Goal: Task Accomplishment & Management: Manage account settings

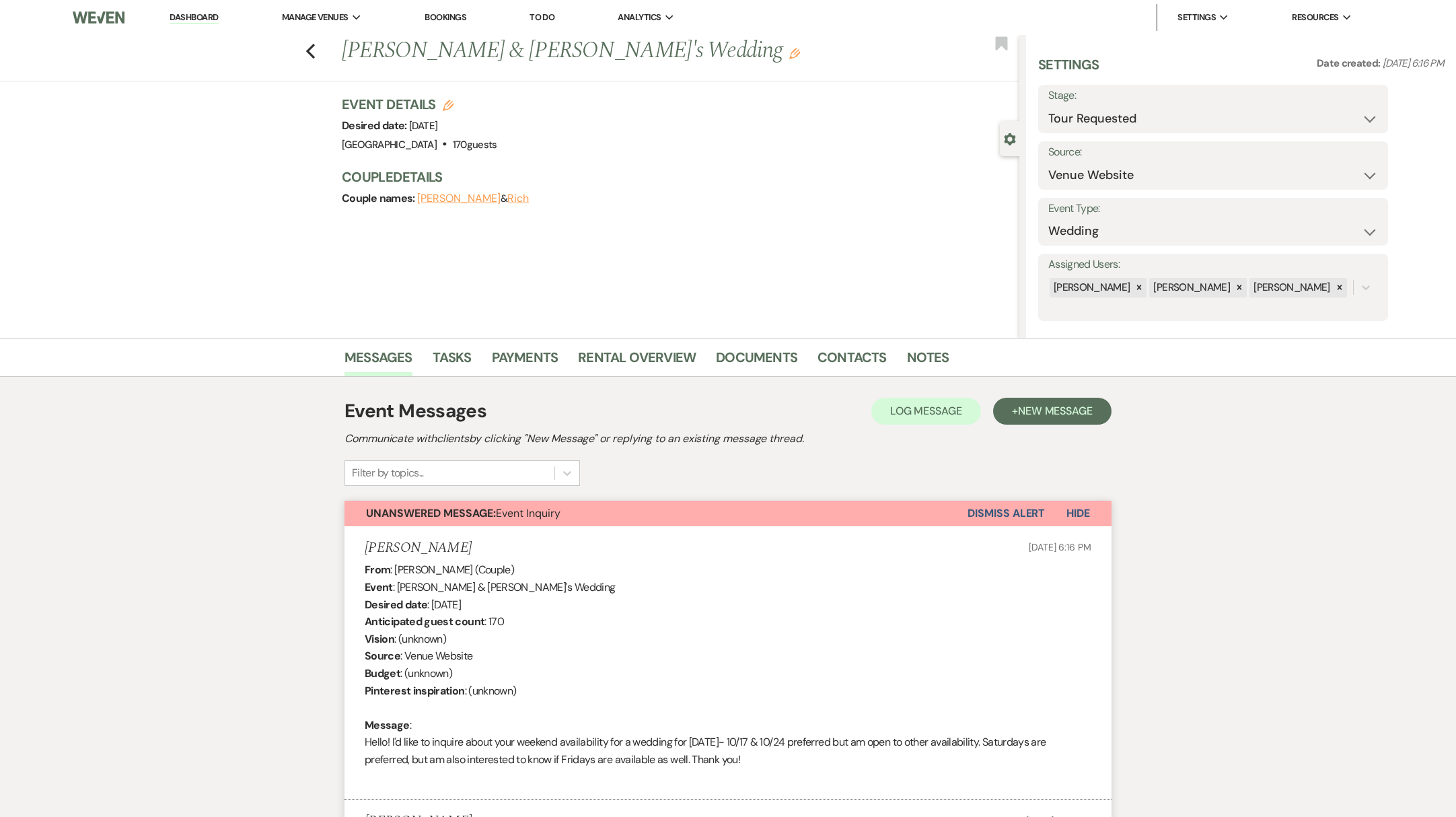
select select "2"
select select "5"
drag, startPoint x: 348, startPoint y: 51, endPoint x: 456, endPoint y: 63, distance: 108.7
click at [456, 63] on h1 "[PERSON_NAME] & [PERSON_NAME]'s Wedding Edit" at bounding box center [609, 51] width 536 height 32
copy h1 "[PERSON_NAME] & Rich"
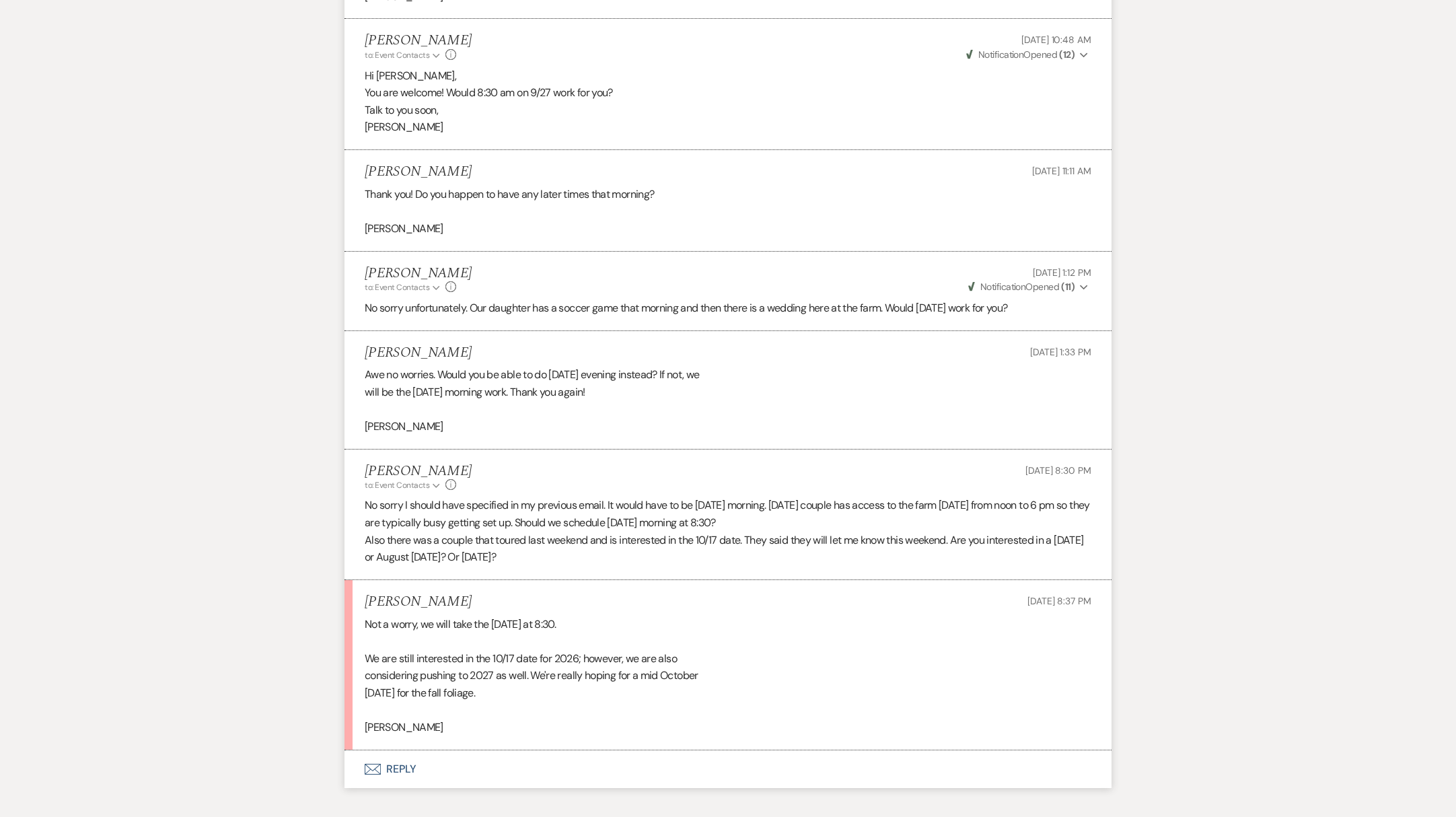
scroll to position [1467, 0]
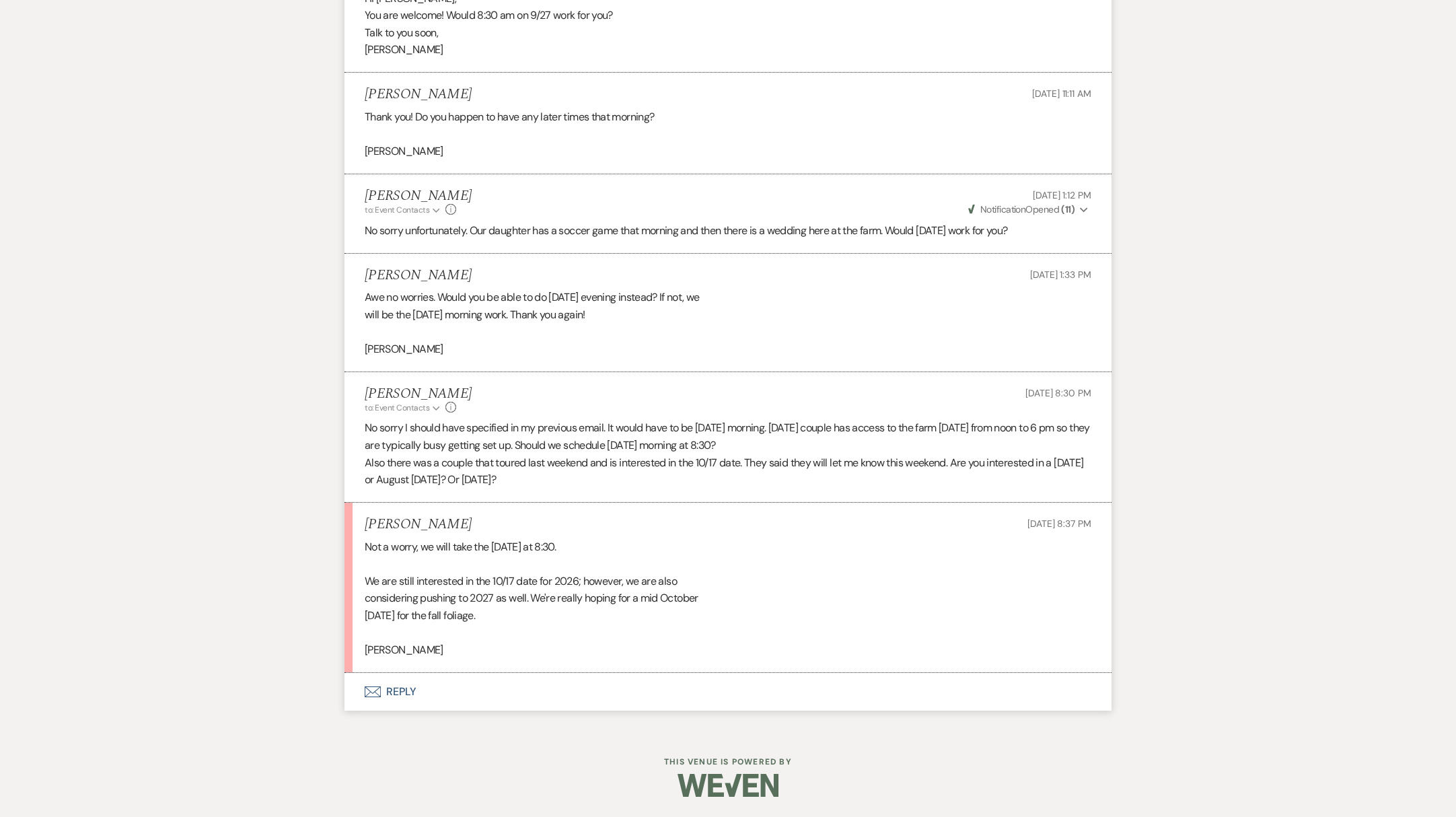
click at [401, 704] on button "Envelope Reply" at bounding box center [728, 691] width 767 height 38
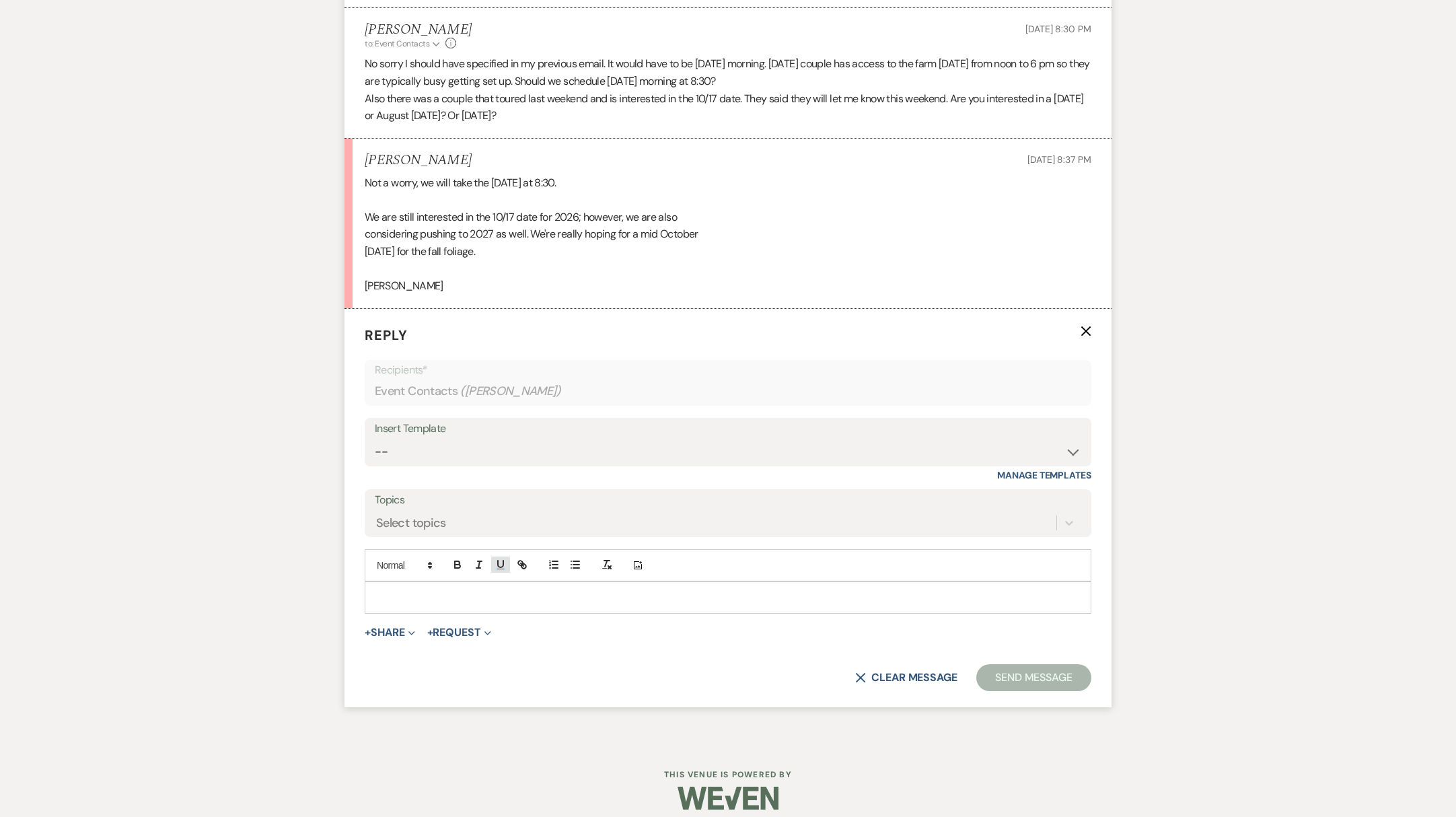
scroll to position [1844, 0]
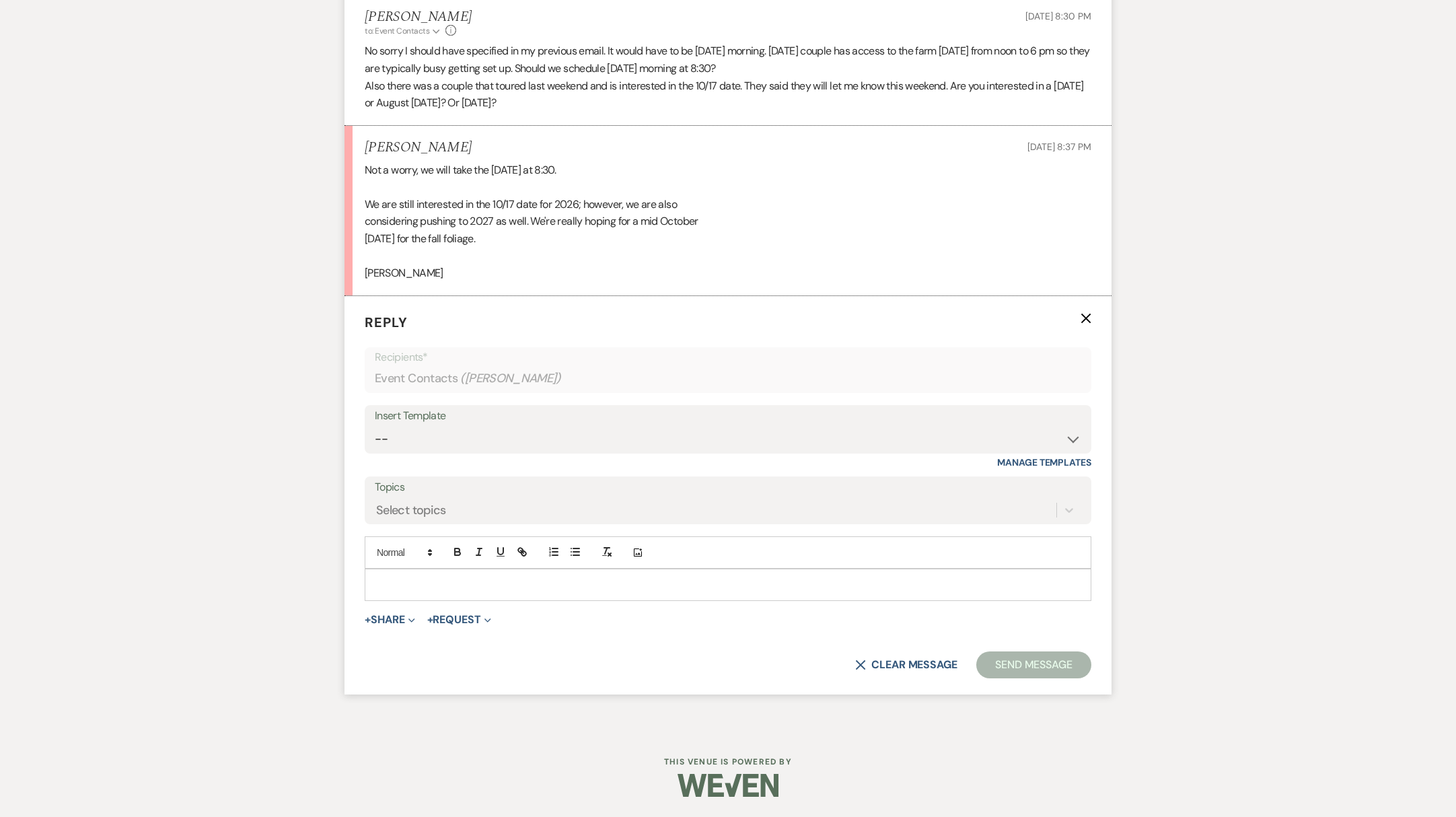
click at [440, 594] on div at bounding box center [728, 585] width 725 height 31
click at [1059, 670] on button "Send Message" at bounding box center [1033, 665] width 115 height 27
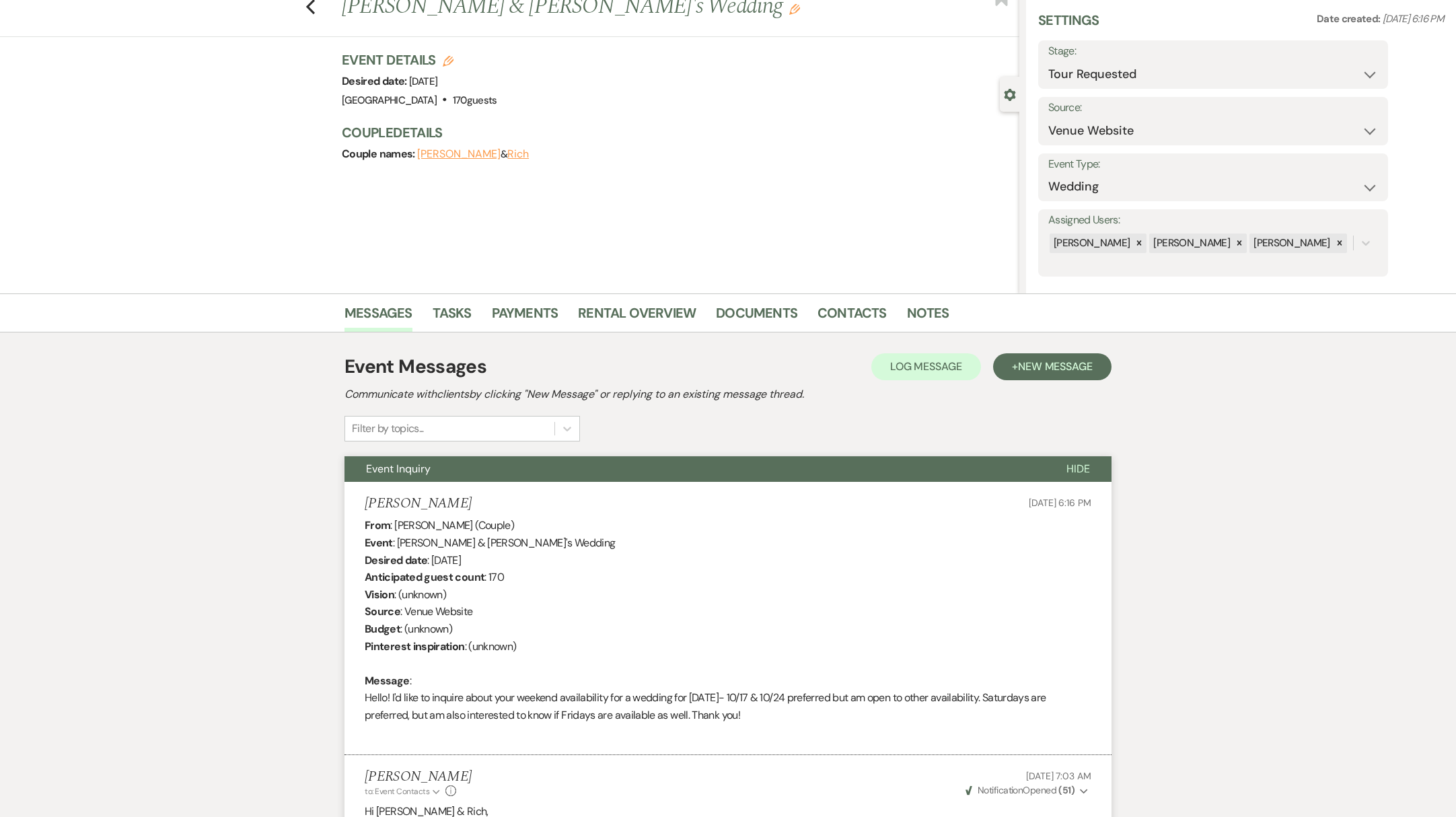
scroll to position [0, 0]
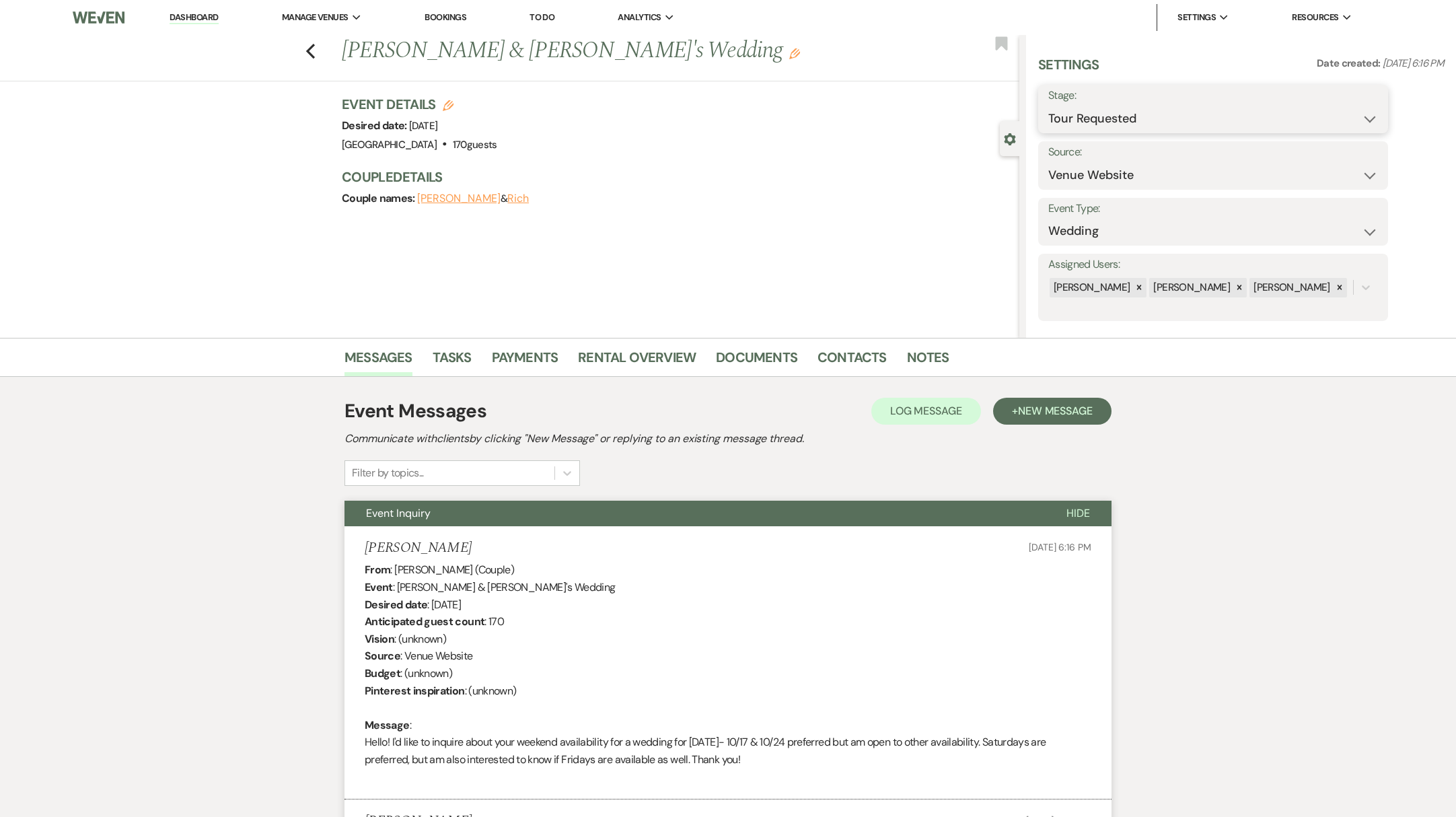
click at [1121, 128] on select "Inquiry Follow Up Tour Requested Tour Confirmed Toured Proposal Sent Booked Lost" at bounding box center [1213, 119] width 329 height 26
select select "4"
click at [1048, 106] on select "Inquiry Follow Up Tour Requested Tour Confirmed Toured Proposal Sent Booked Lost" at bounding box center [1213, 119] width 329 height 26
click at [1358, 113] on button "Save" at bounding box center [1349, 109] width 76 height 27
click at [201, 20] on link "Dashboard" at bounding box center [194, 18] width 49 height 13
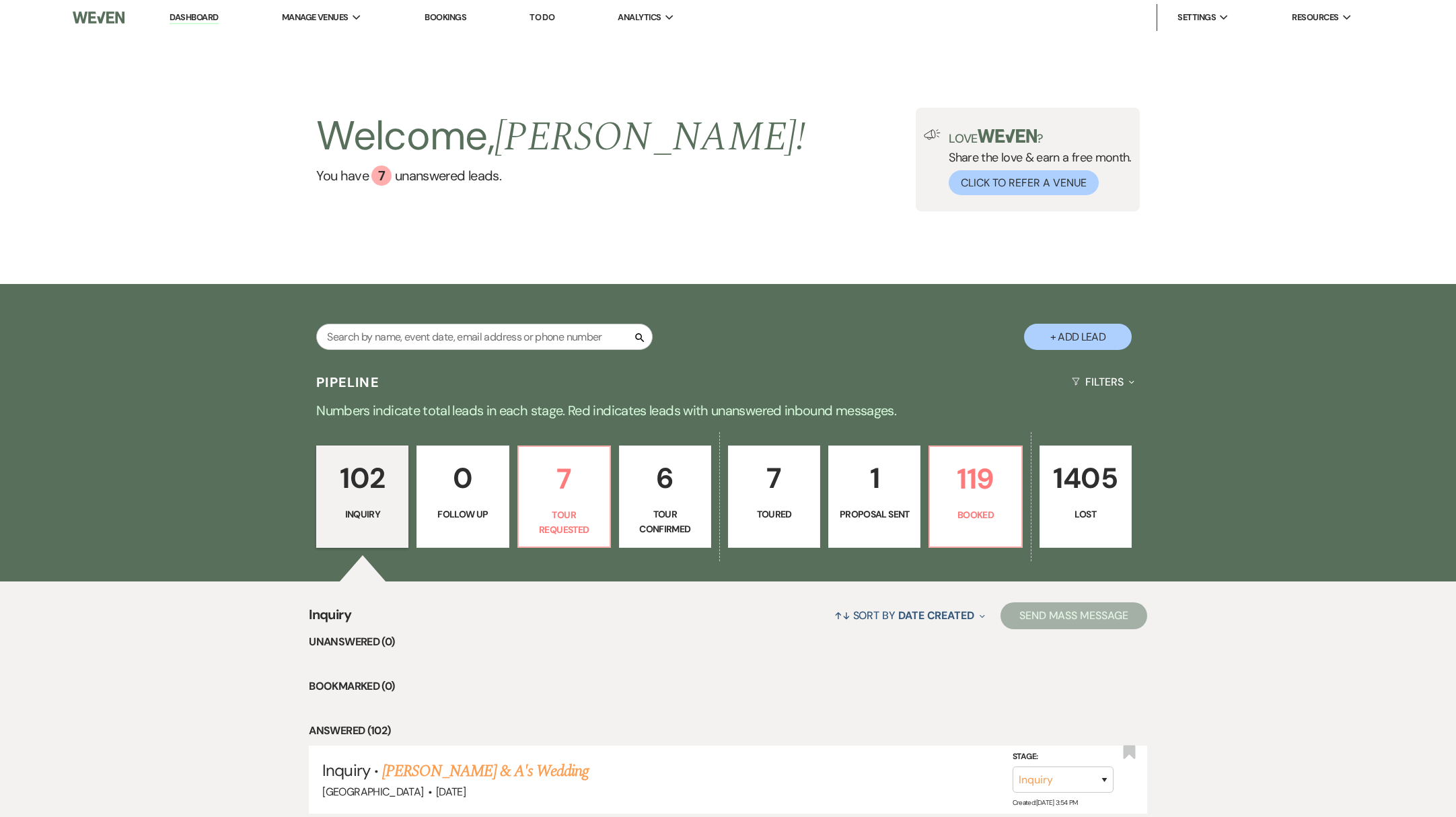
scroll to position [264, 0]
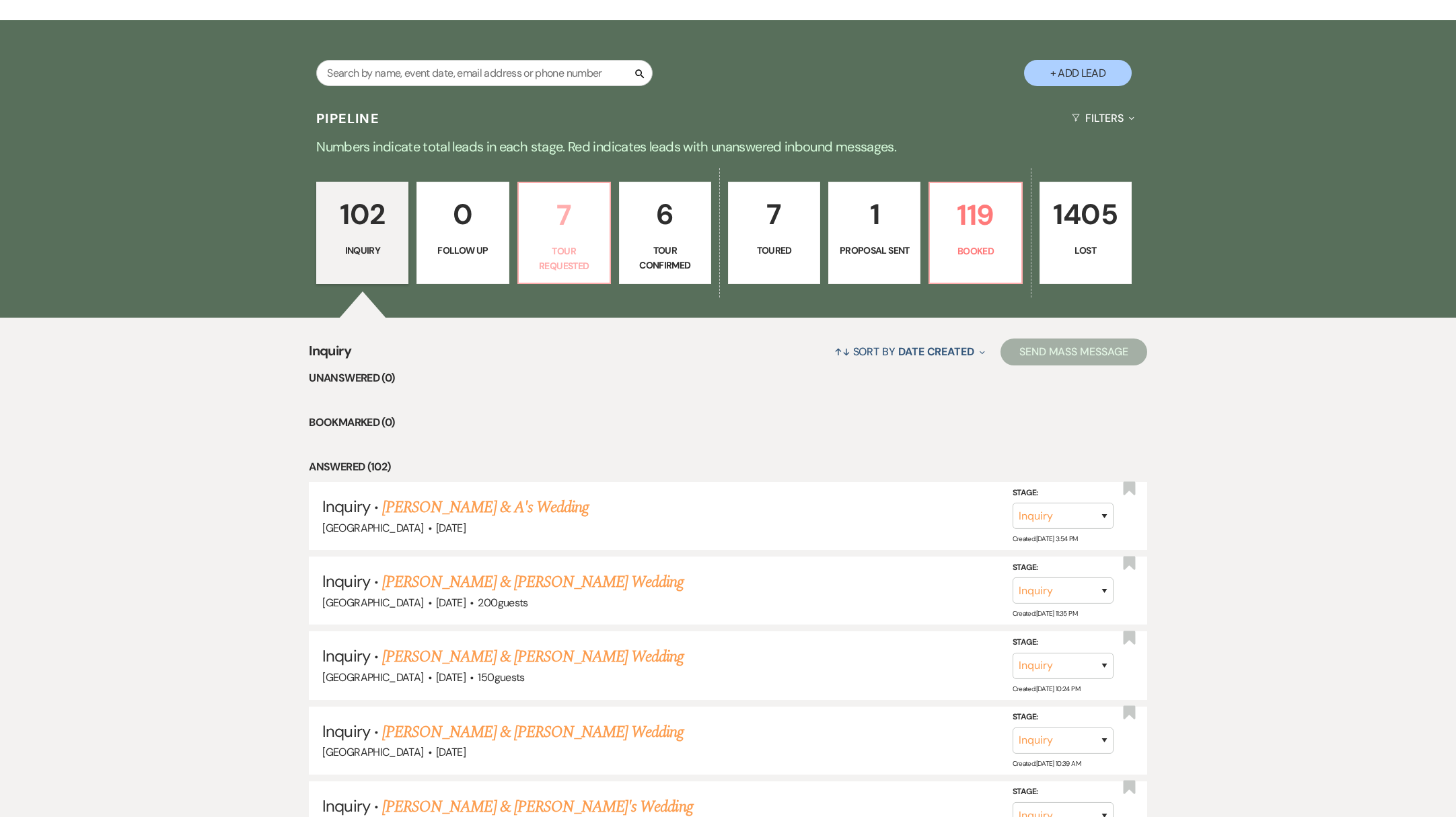
click at [576, 257] on p "Tour Requested" at bounding box center [564, 258] width 75 height 30
select select "2"
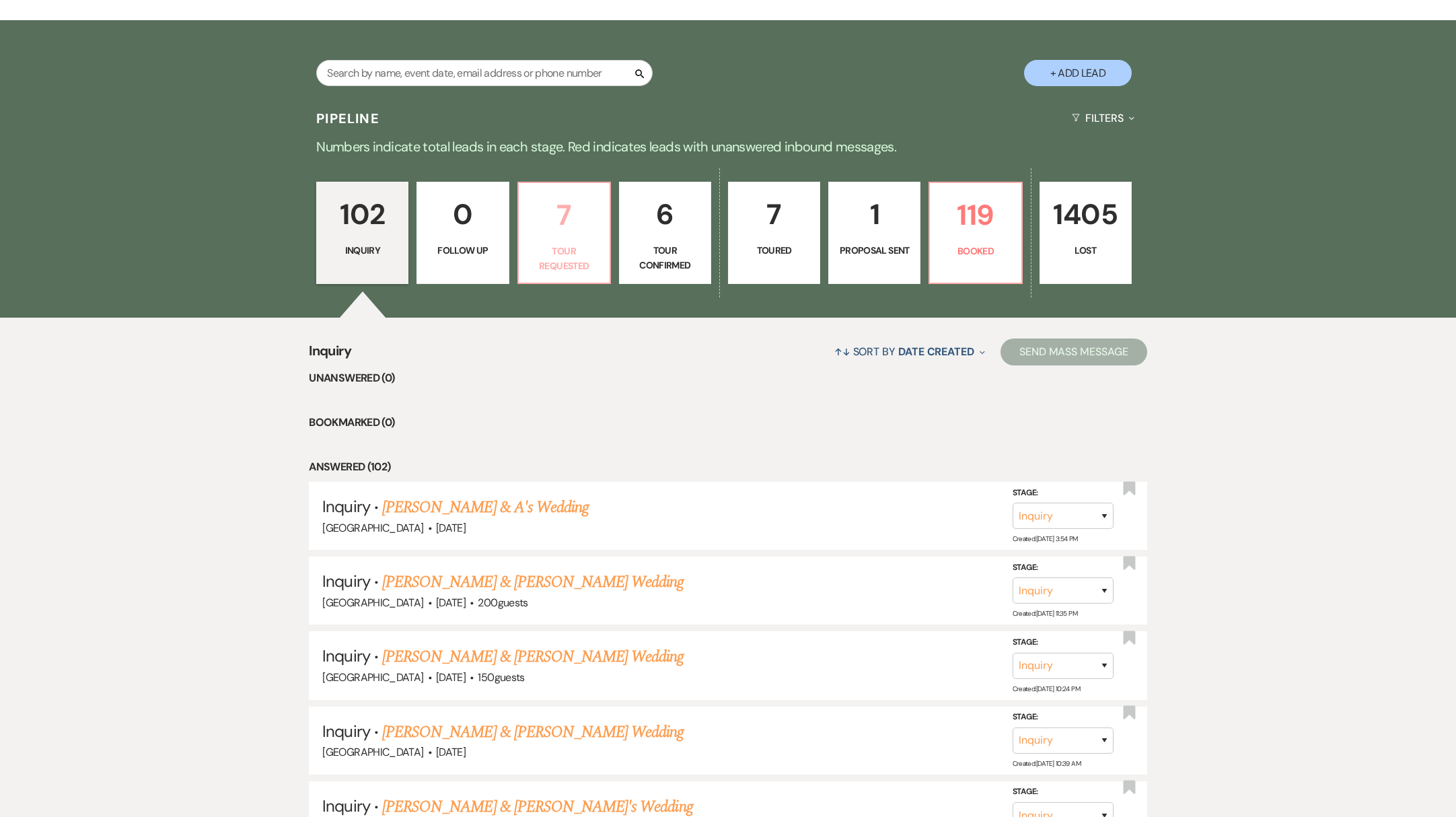
select select "2"
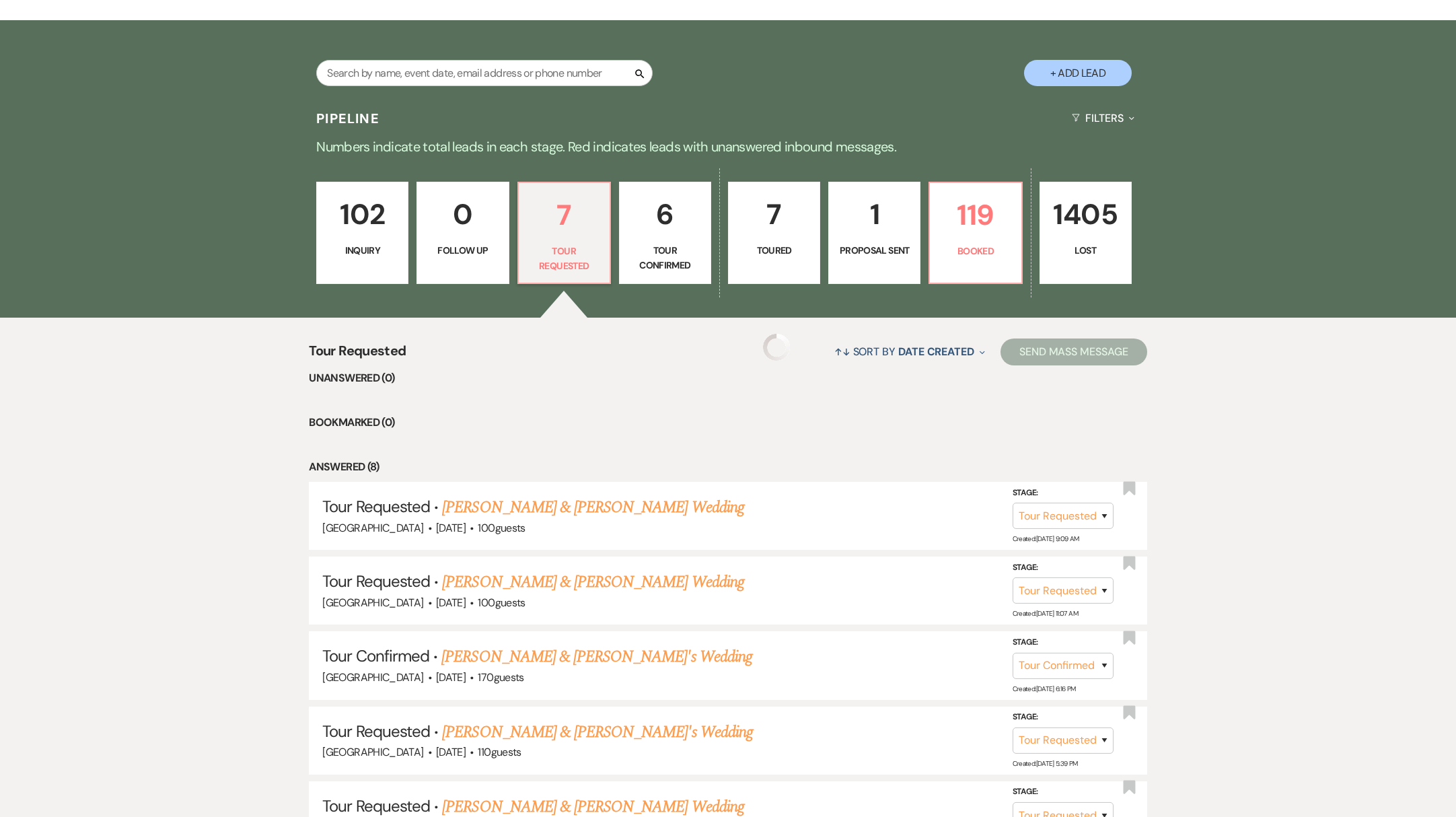
select select "2"
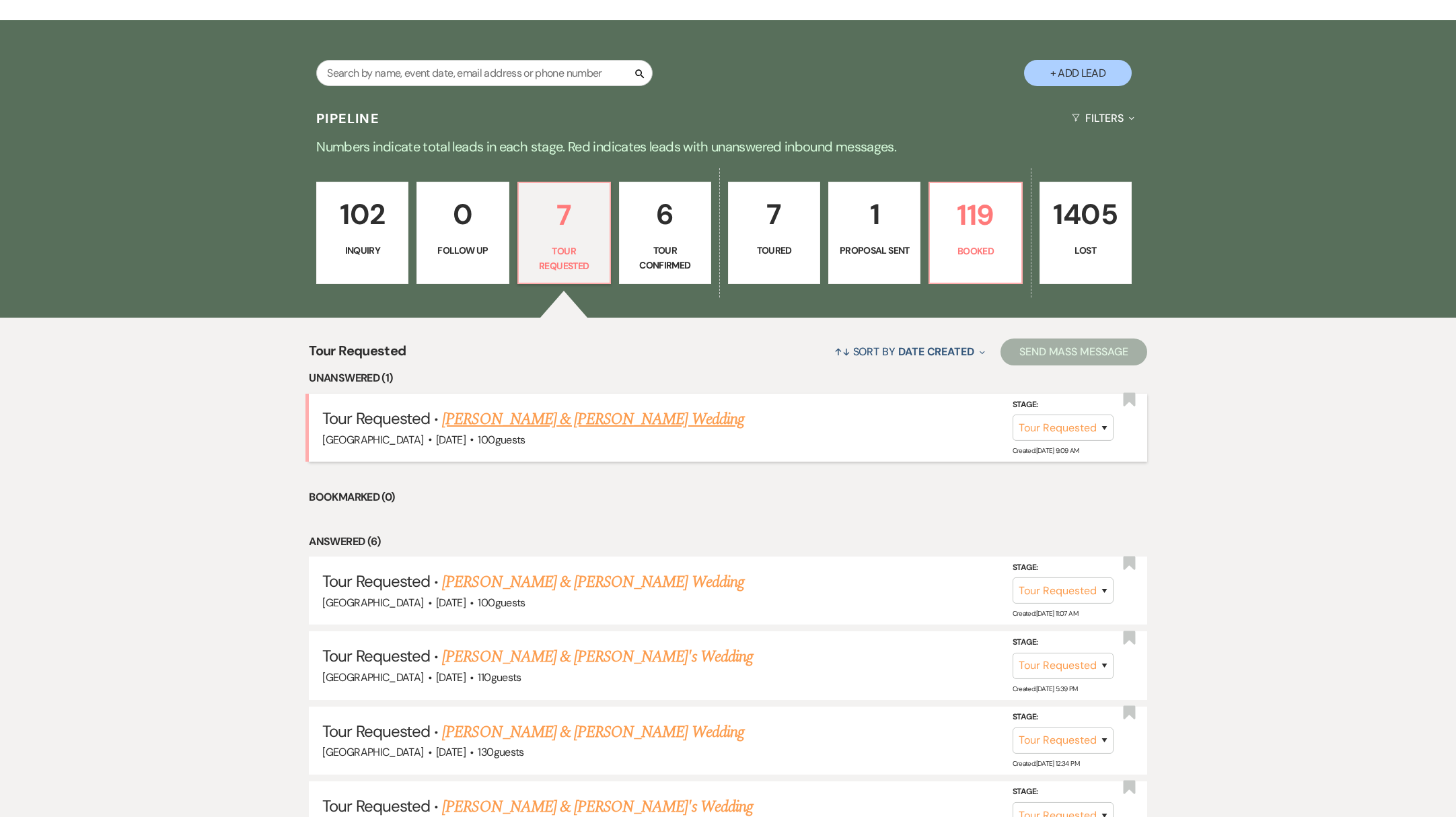
click at [544, 415] on link "[PERSON_NAME] & [PERSON_NAME] Wedding" at bounding box center [592, 419] width 301 height 24
select select "2"
select select "8"
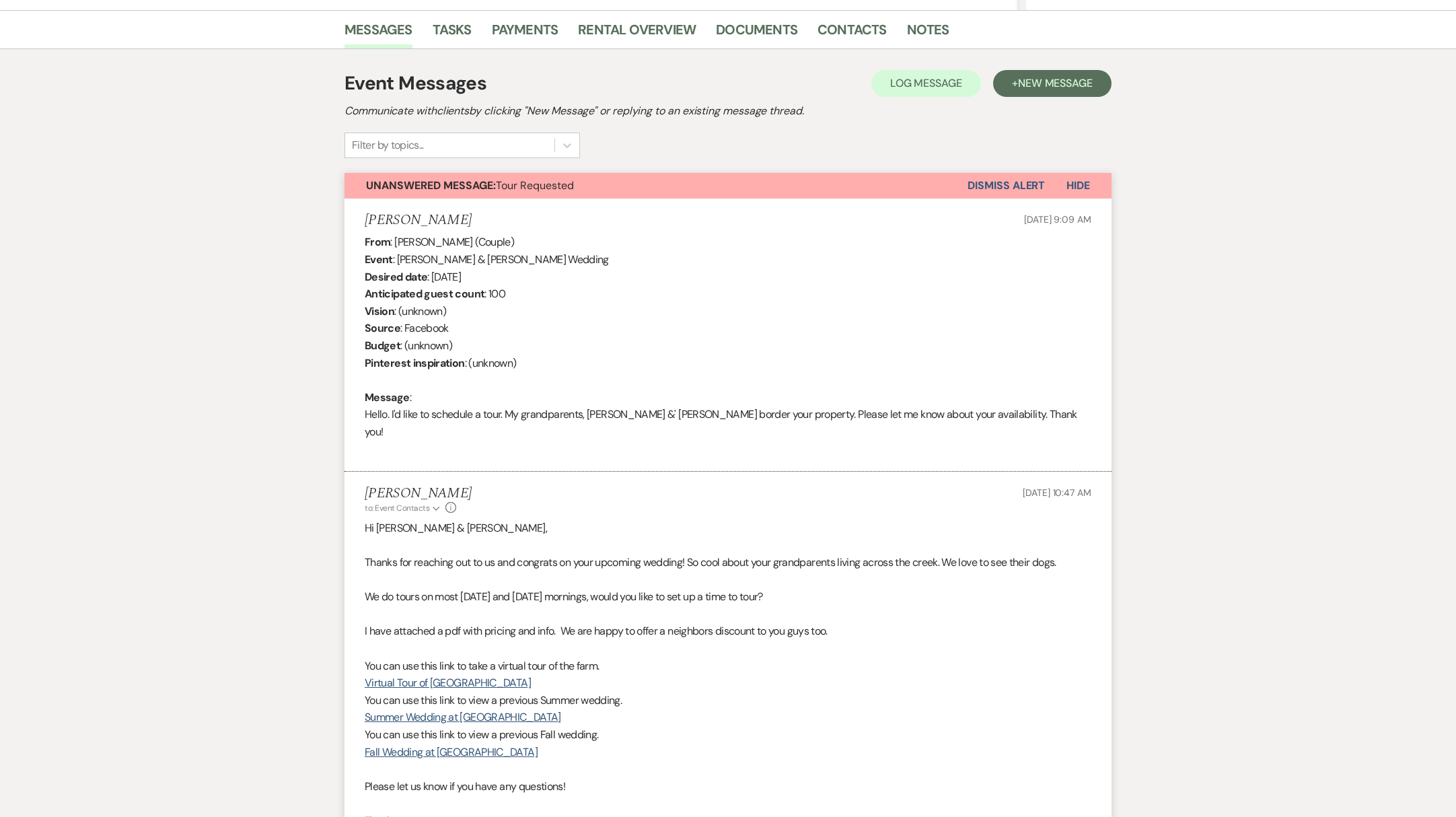
scroll to position [796, 0]
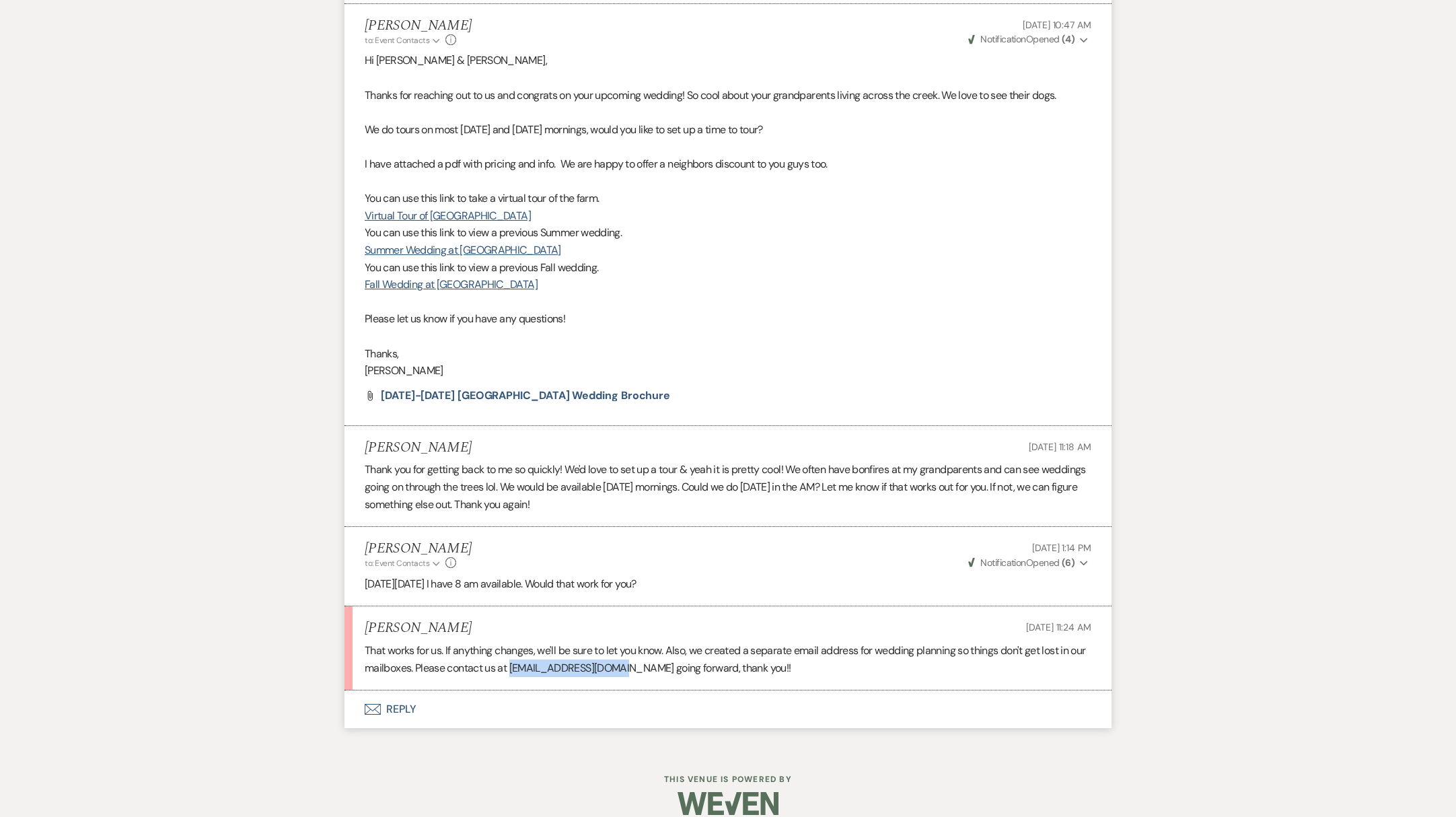
drag, startPoint x: 528, startPoint y: 654, endPoint x: 644, endPoint y: 657, distance: 116.0
click at [644, 657] on p "That works for us. If anything changes, we'll be sure to let you know. Also, we…" at bounding box center [728, 659] width 727 height 35
copy p "[EMAIL_ADDRESS][DOMAIN_NAME]"
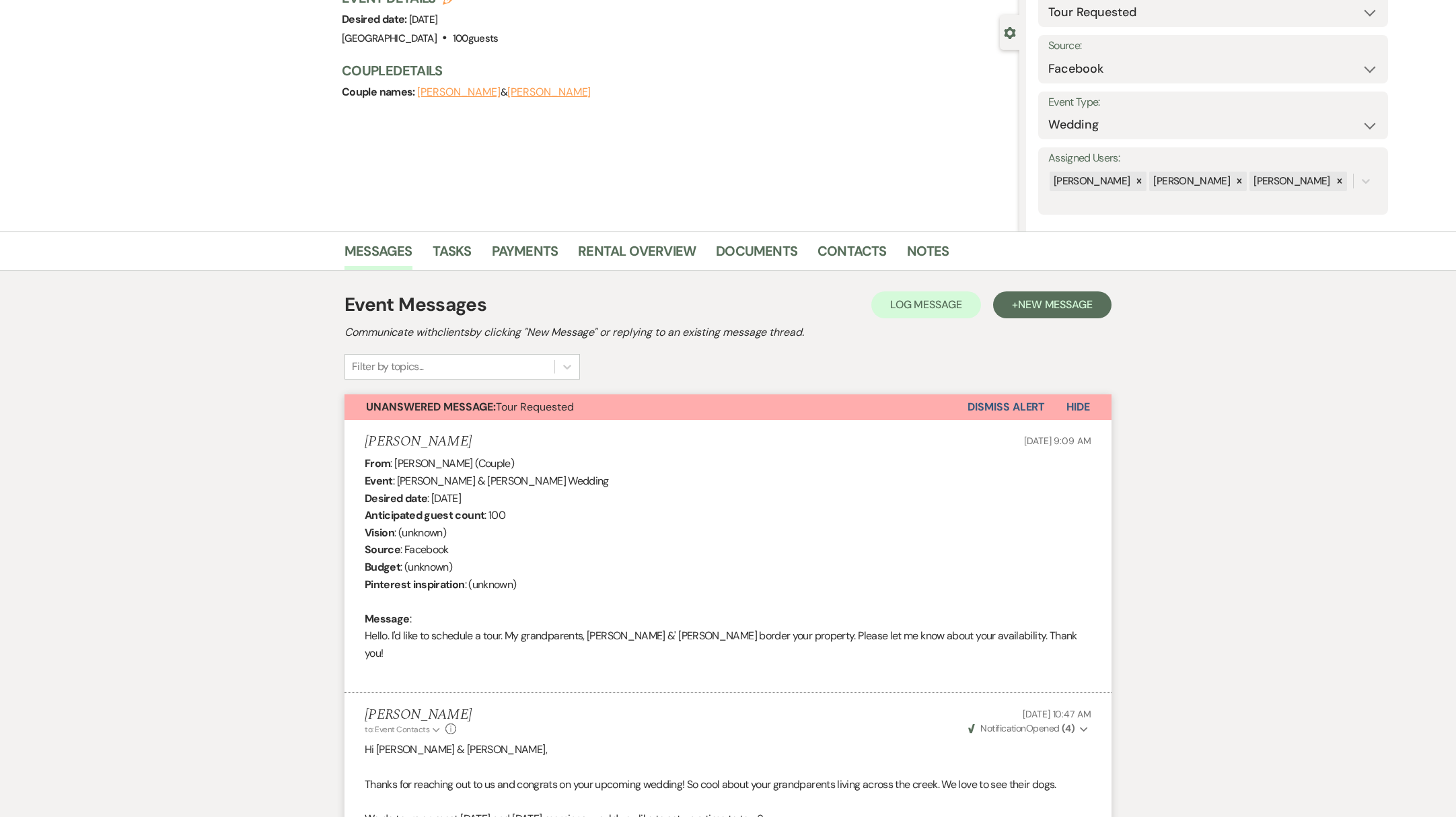
scroll to position [0, 0]
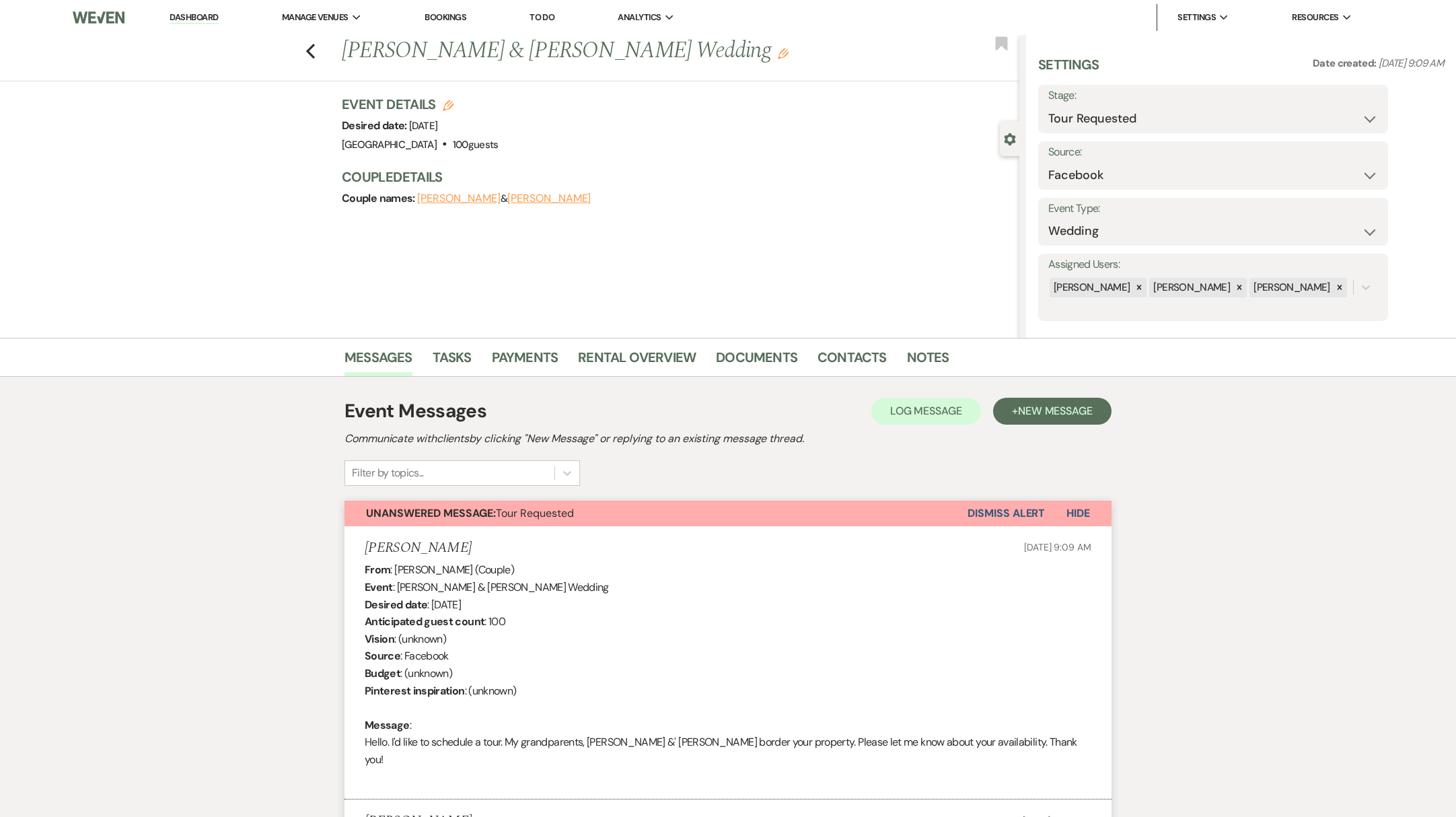
click at [530, 197] on button "[PERSON_NAME]" at bounding box center [548, 199] width 83 height 11
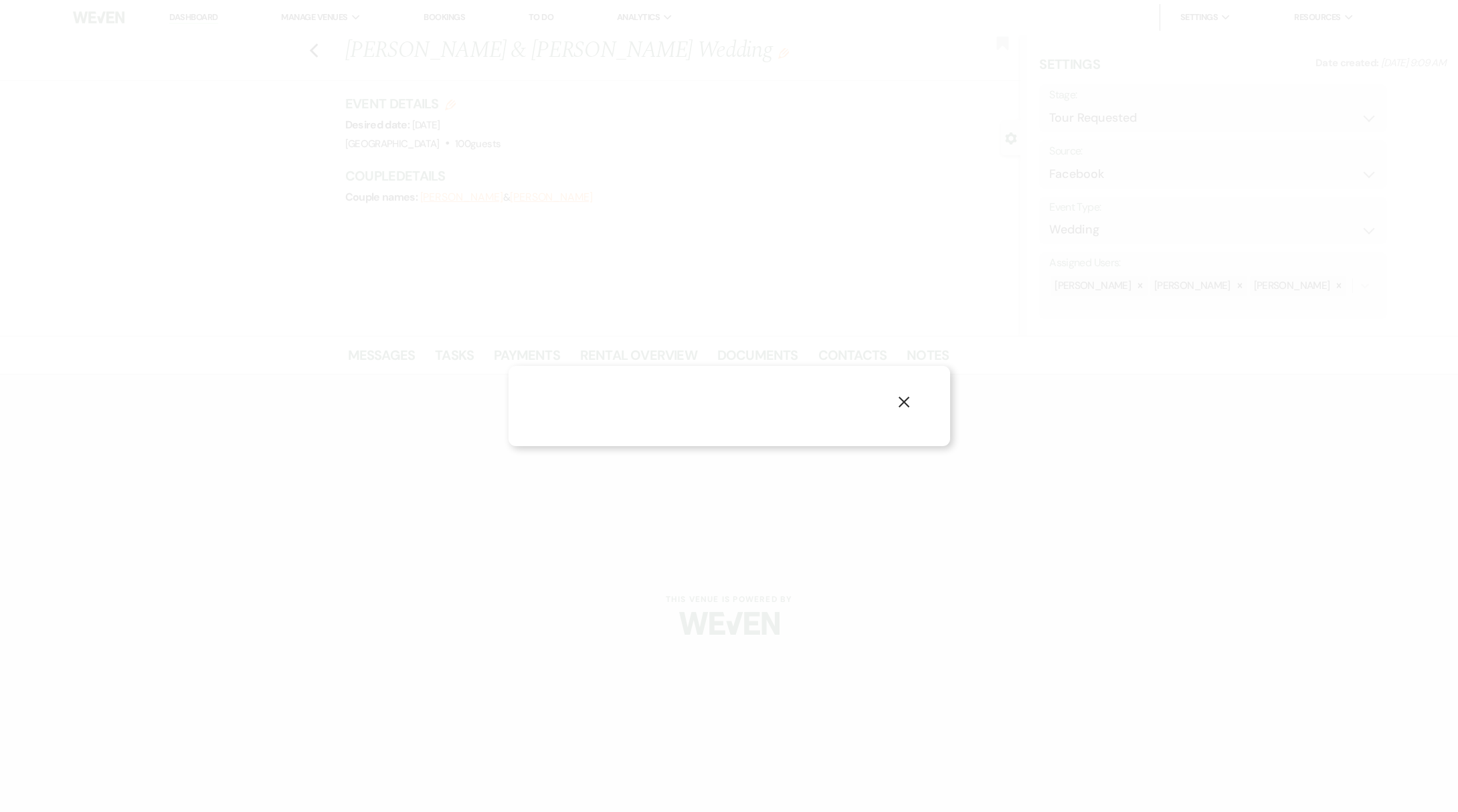
select select "1"
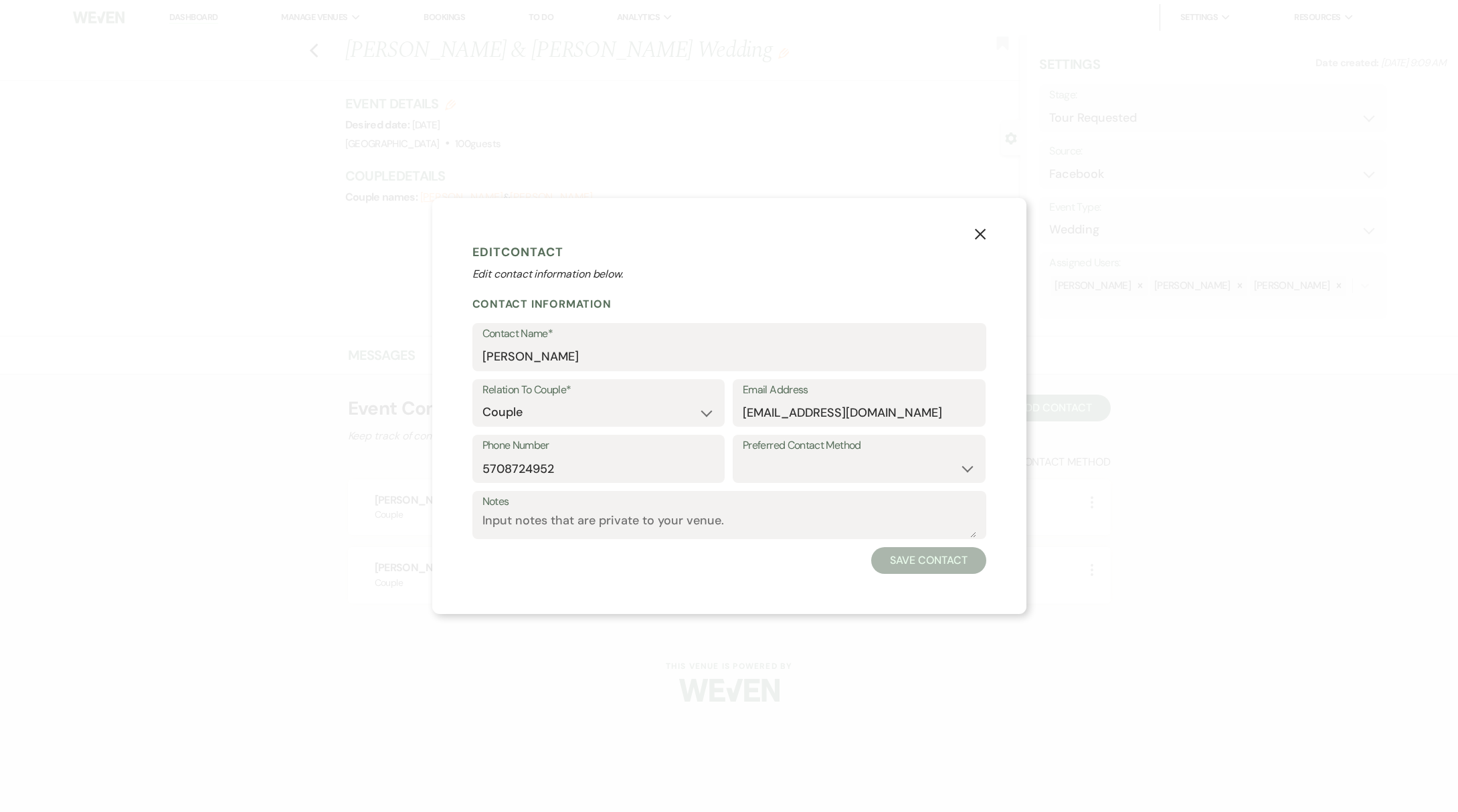
click at [980, 235] on use "button" at bounding box center [980, 234] width 11 height 11
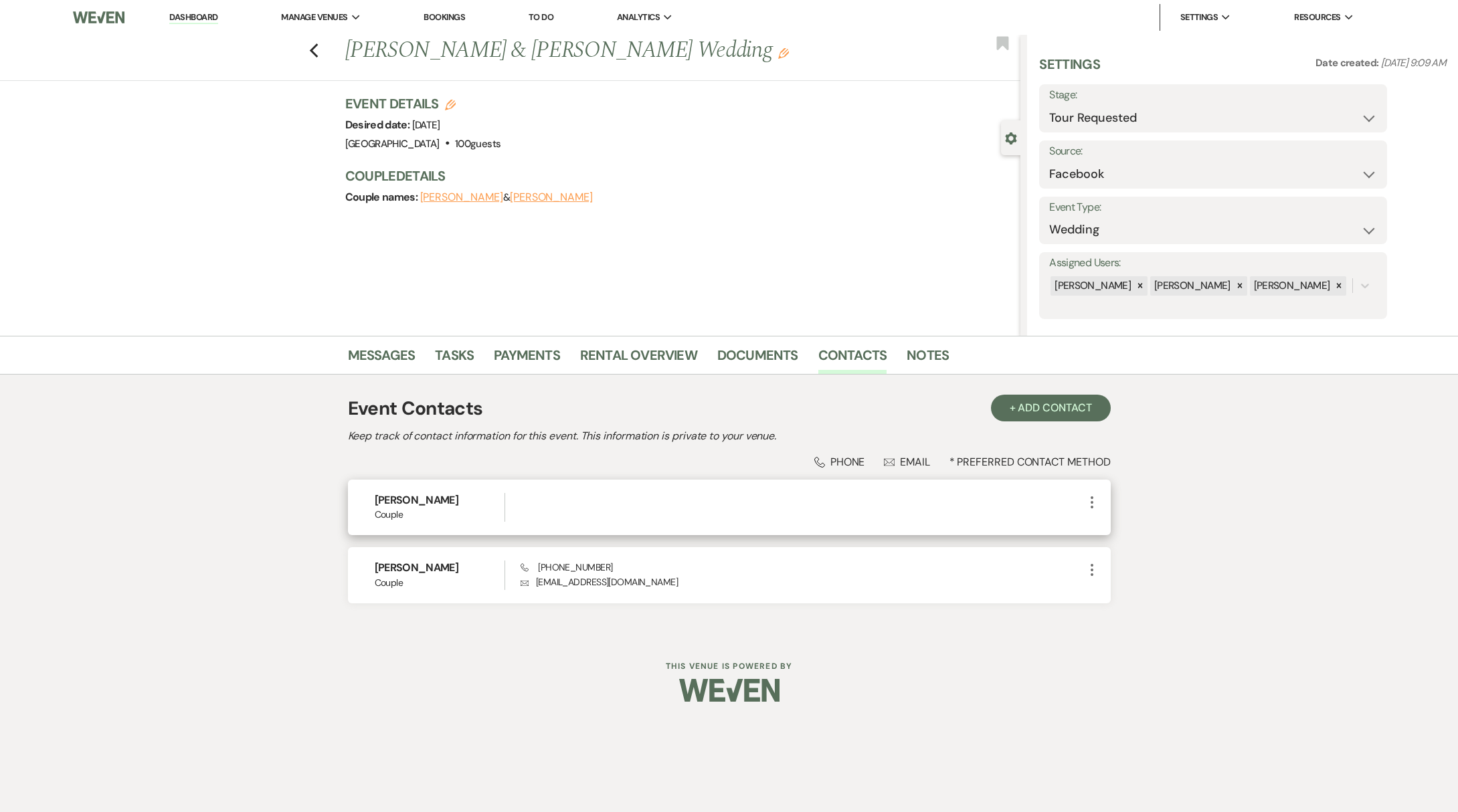
click at [1089, 501] on icon "More" at bounding box center [1092, 502] width 16 height 16
click at [1121, 532] on button "Pencil Edit" at bounding box center [1124, 528] width 80 height 23
select select "1"
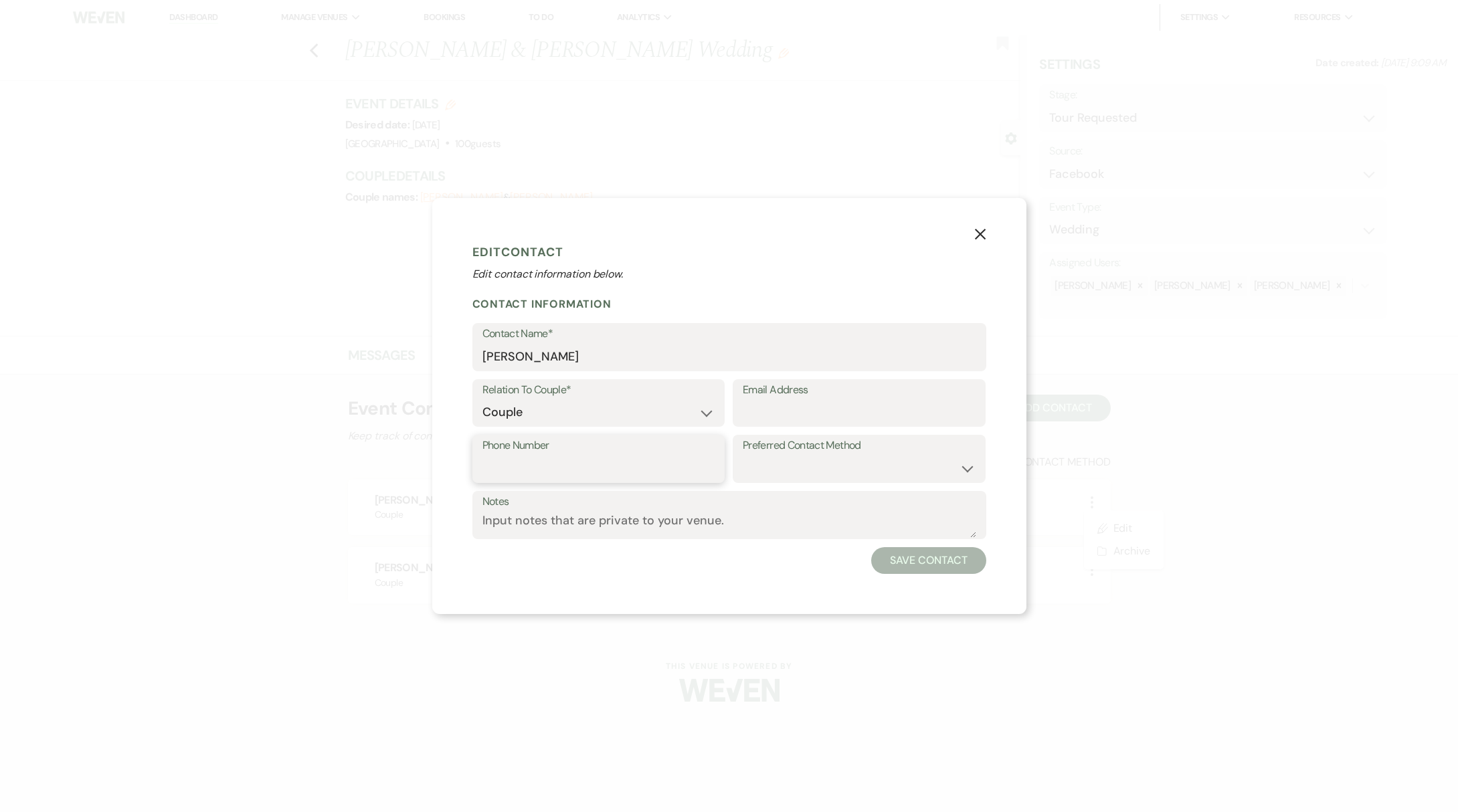
click at [533, 466] on input "Phone Number" at bounding box center [599, 468] width 233 height 26
click at [836, 406] on input "Email Address" at bounding box center [859, 412] width 233 height 26
paste input "[EMAIL_ADDRESS][DOMAIN_NAME]"
type input "[EMAIL_ADDRESS][DOMAIN_NAME]"
click at [948, 565] on button "Save Contact" at bounding box center [929, 561] width 115 height 27
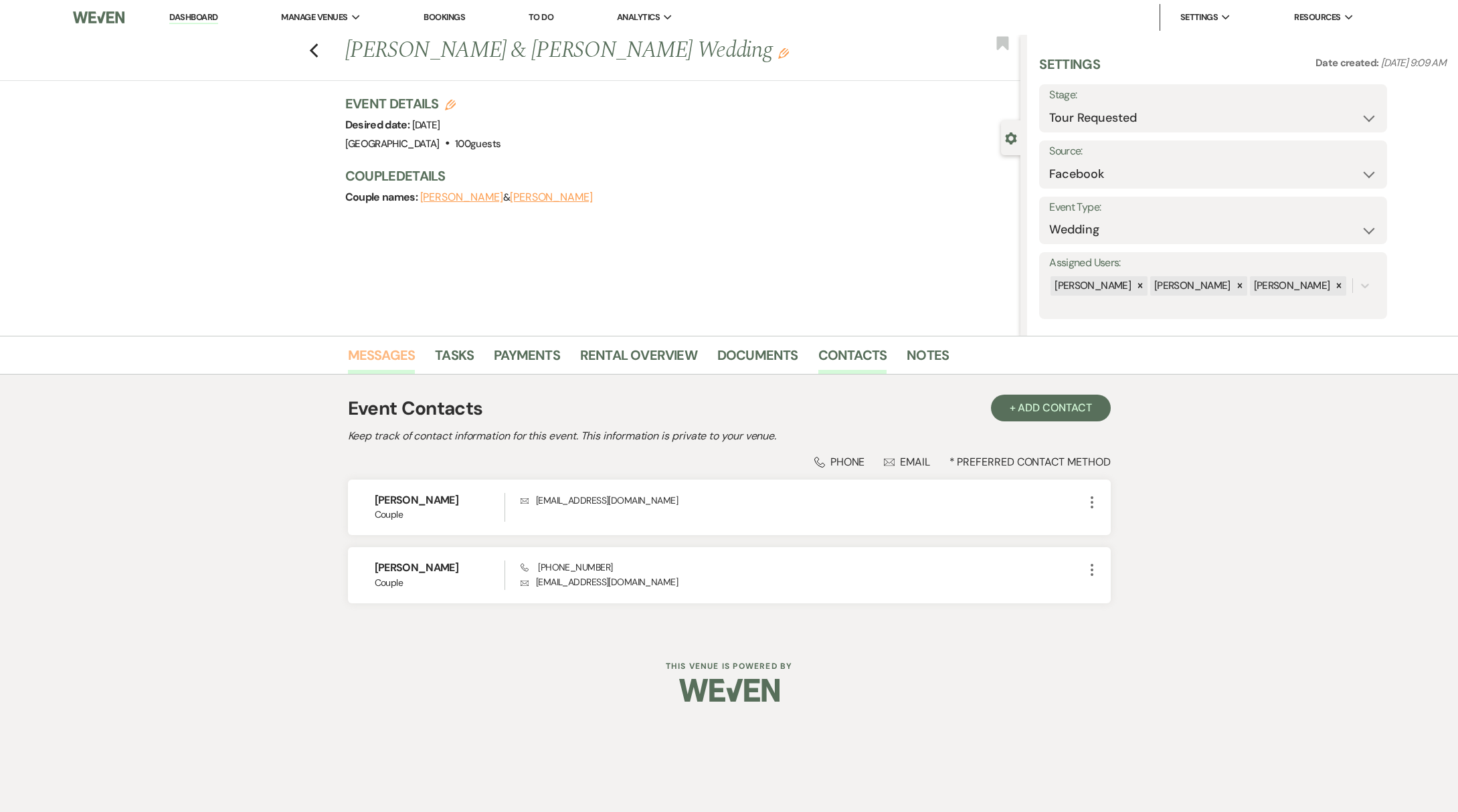
click at [400, 356] on link "Messages" at bounding box center [382, 359] width 67 height 29
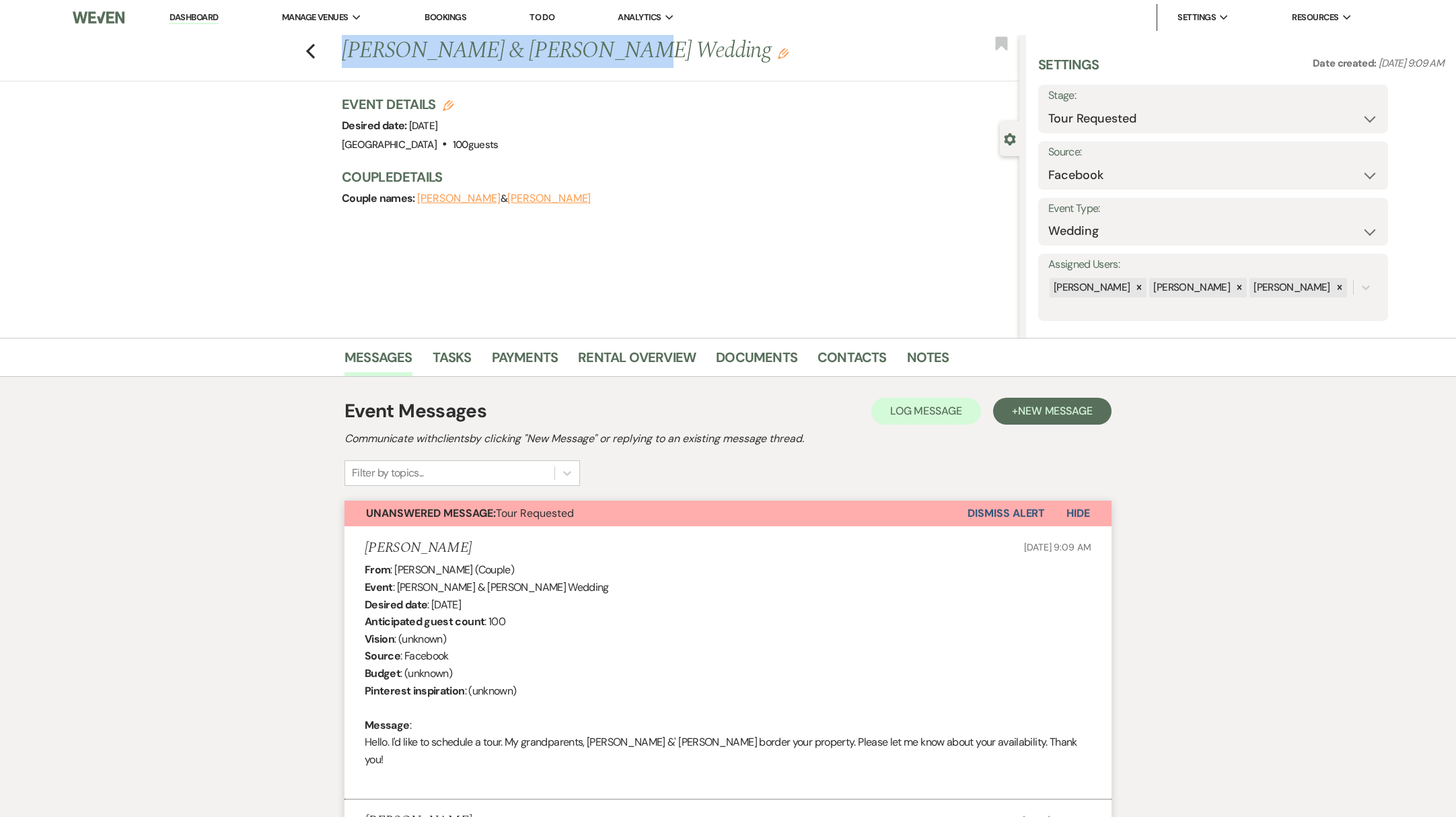
drag, startPoint x: 349, startPoint y: 55, endPoint x: 623, endPoint y: 47, distance: 274.1
click at [623, 47] on h1 "[PERSON_NAME] & [PERSON_NAME] Wedding Edit" at bounding box center [609, 51] width 536 height 32
copy h1 "[PERSON_NAME] & [PERSON_NAME]"
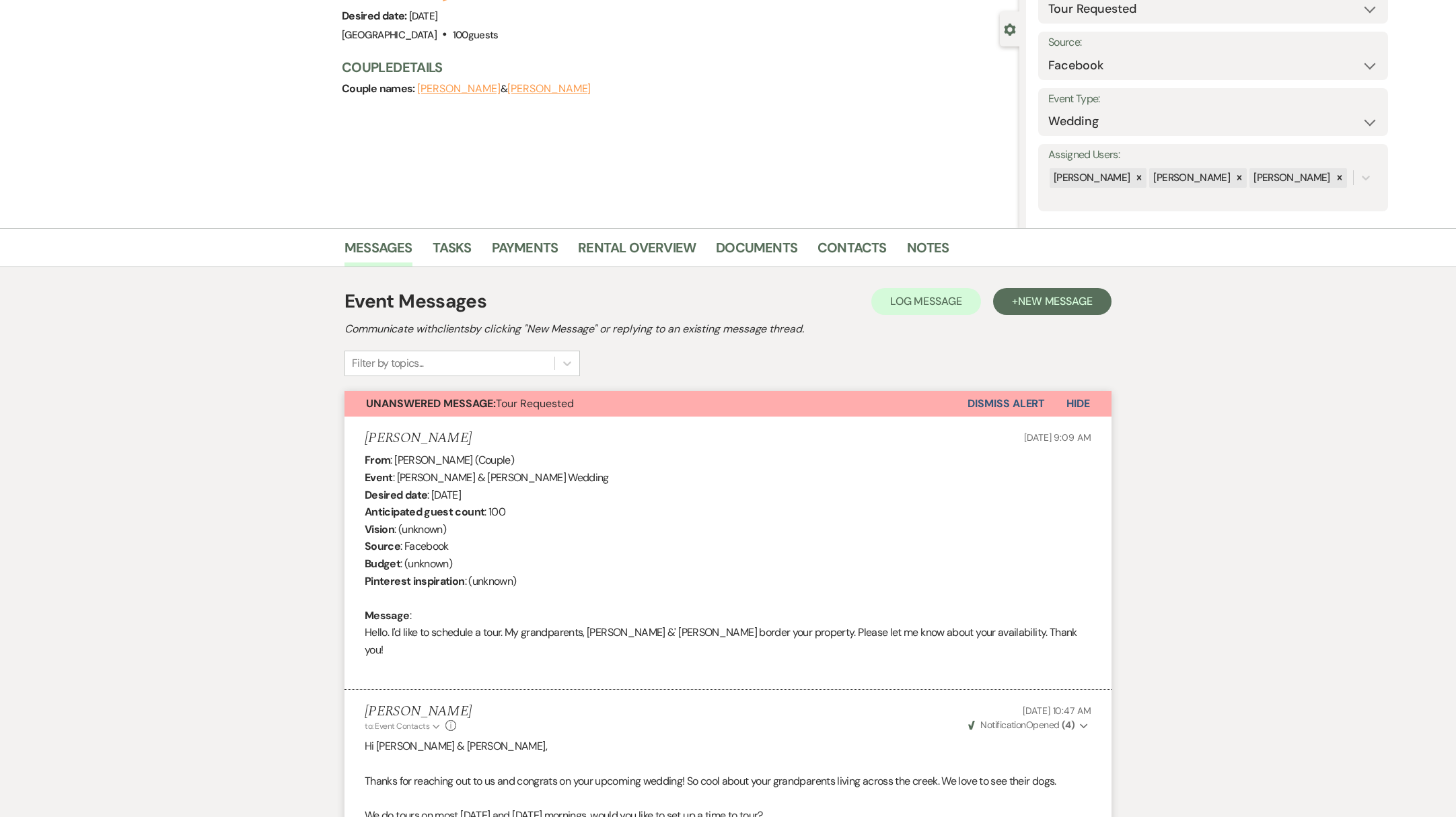
scroll to position [796, 0]
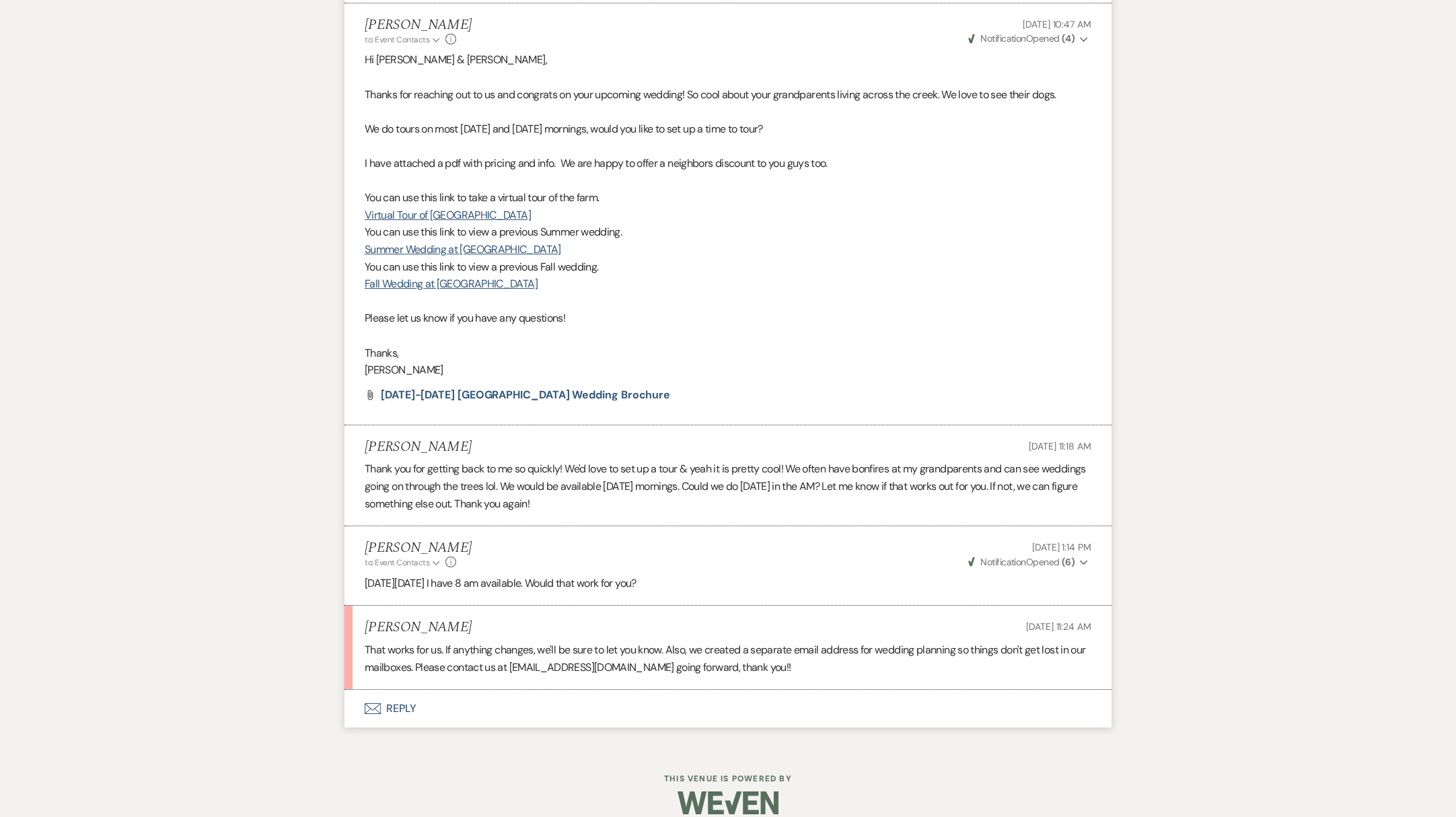
click at [399, 693] on button "Envelope Reply" at bounding box center [728, 708] width 767 height 38
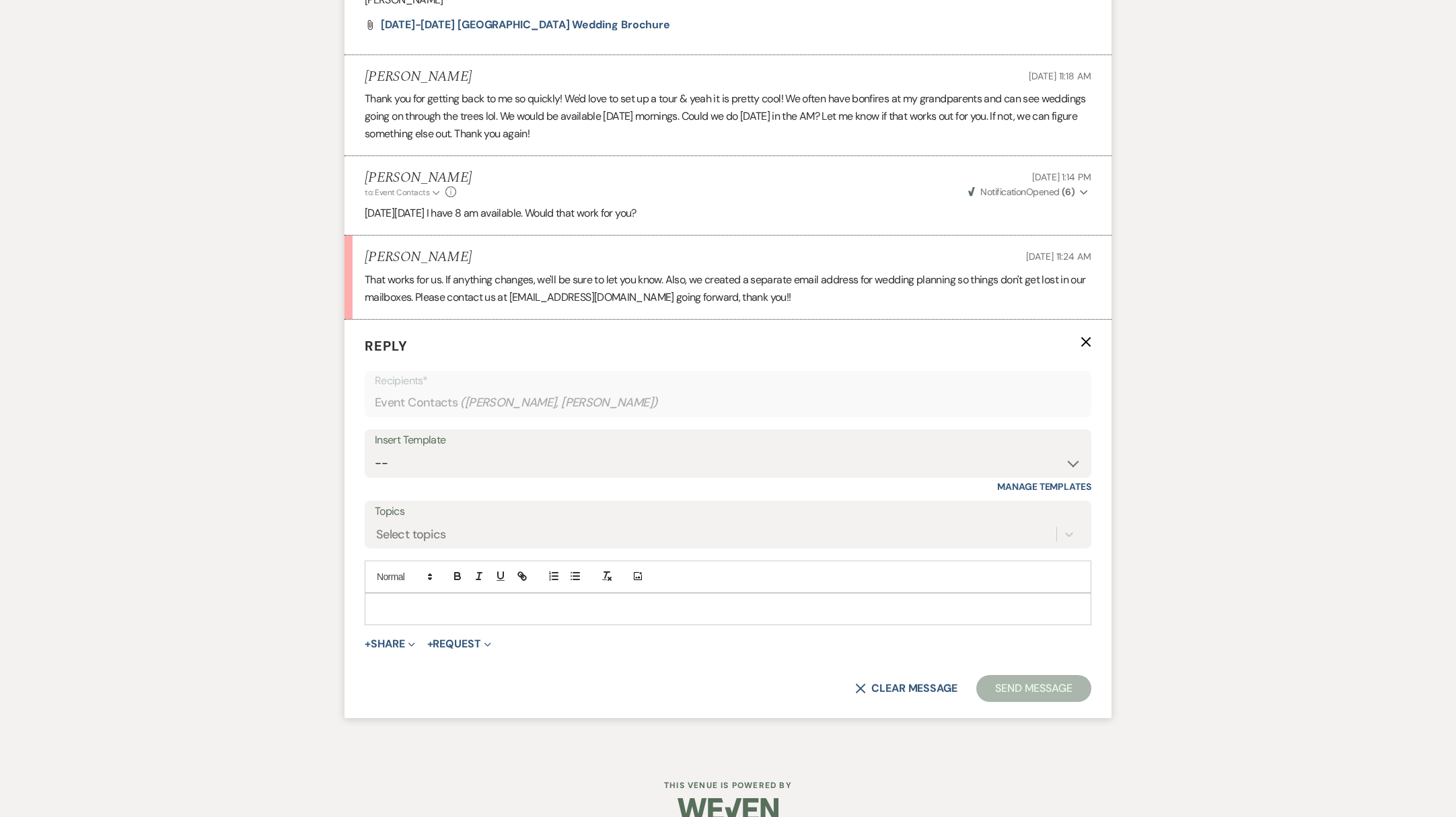
scroll to position [1173, 0]
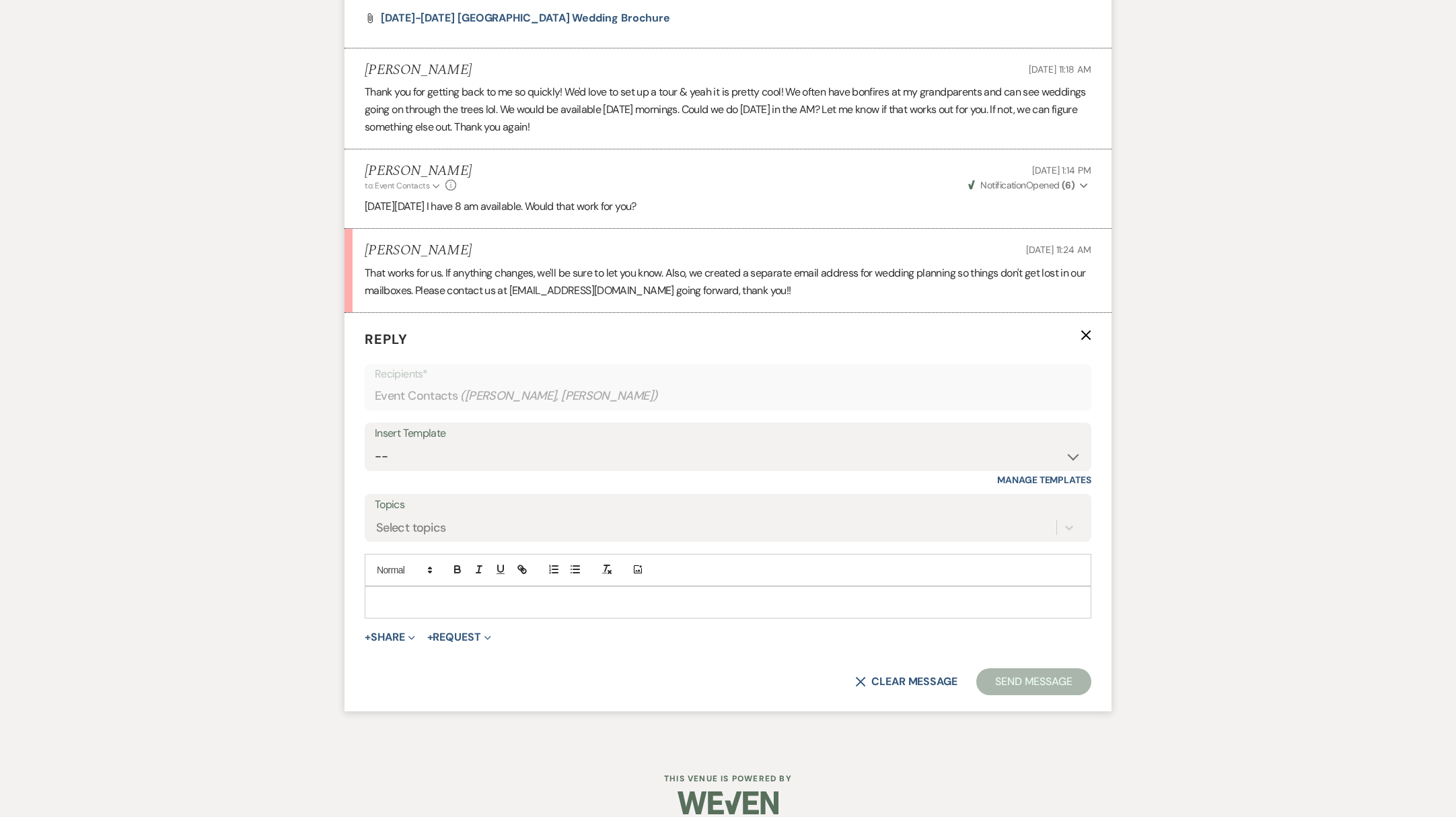
click at [431, 599] on div at bounding box center [728, 602] width 725 height 31
click at [1037, 672] on button "Send Message" at bounding box center [1033, 682] width 115 height 27
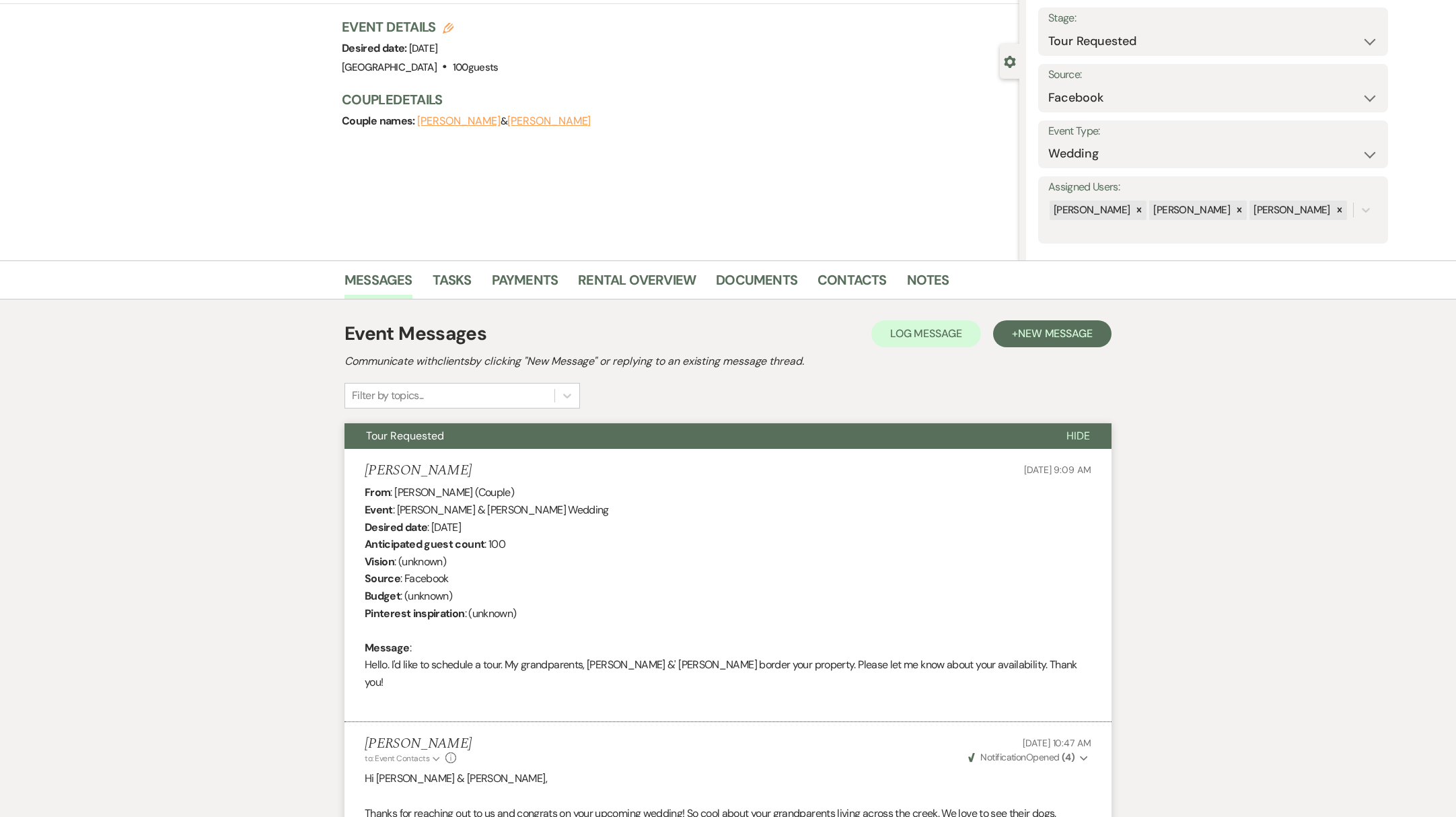
scroll to position [0, 0]
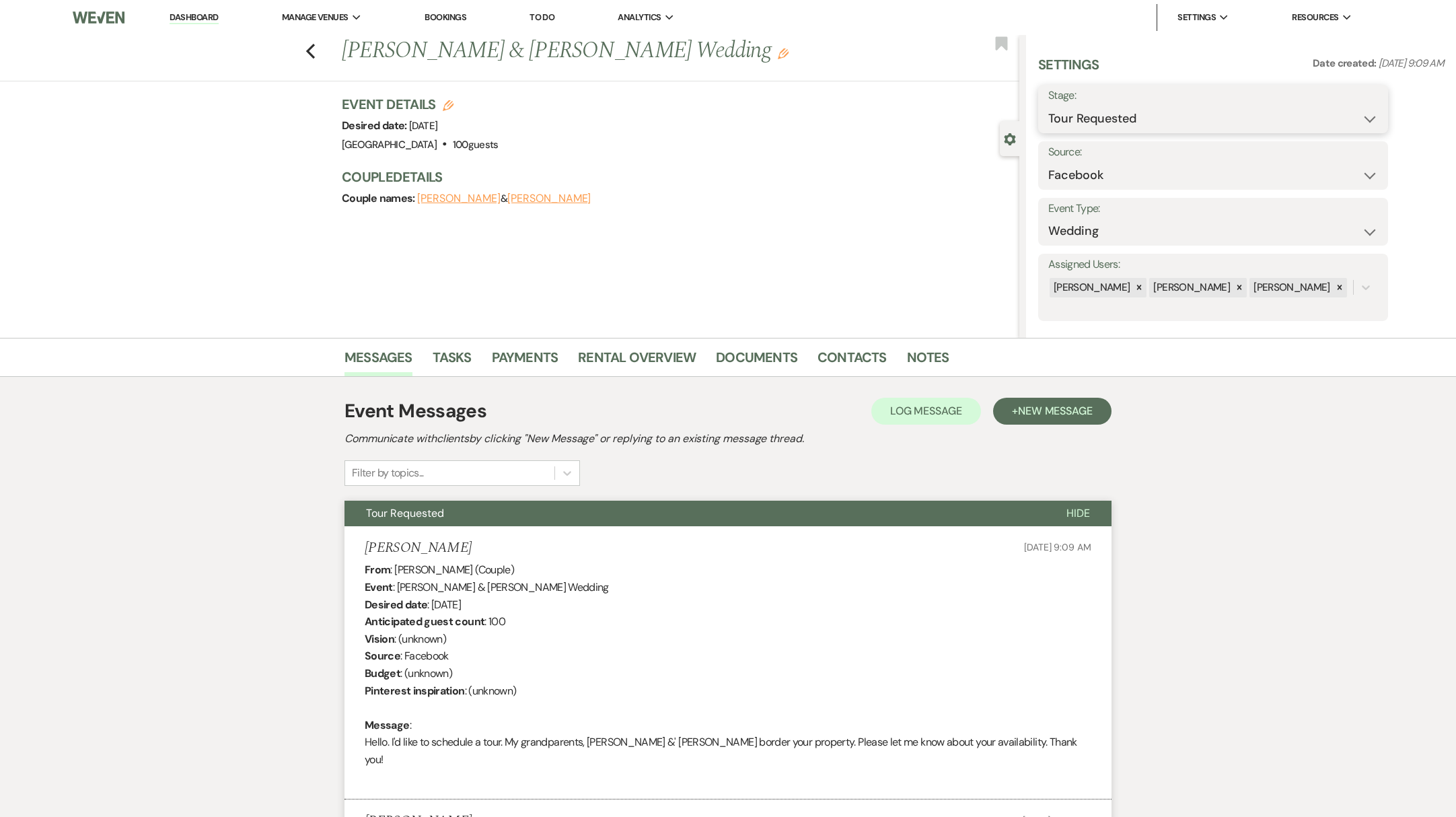
click at [1212, 125] on select "Inquiry Follow Up Tour Requested Tour Confirmed Toured Proposal Sent Booked Lost" at bounding box center [1213, 119] width 329 height 26
select select "4"
click at [1048, 106] on select "Inquiry Follow Up Tour Requested Tour Confirmed Toured Proposal Sent Booked Lost" at bounding box center [1213, 119] width 329 height 26
click at [1355, 99] on button "Save" at bounding box center [1349, 109] width 76 height 27
click at [215, 20] on link "Dashboard" at bounding box center [194, 18] width 49 height 13
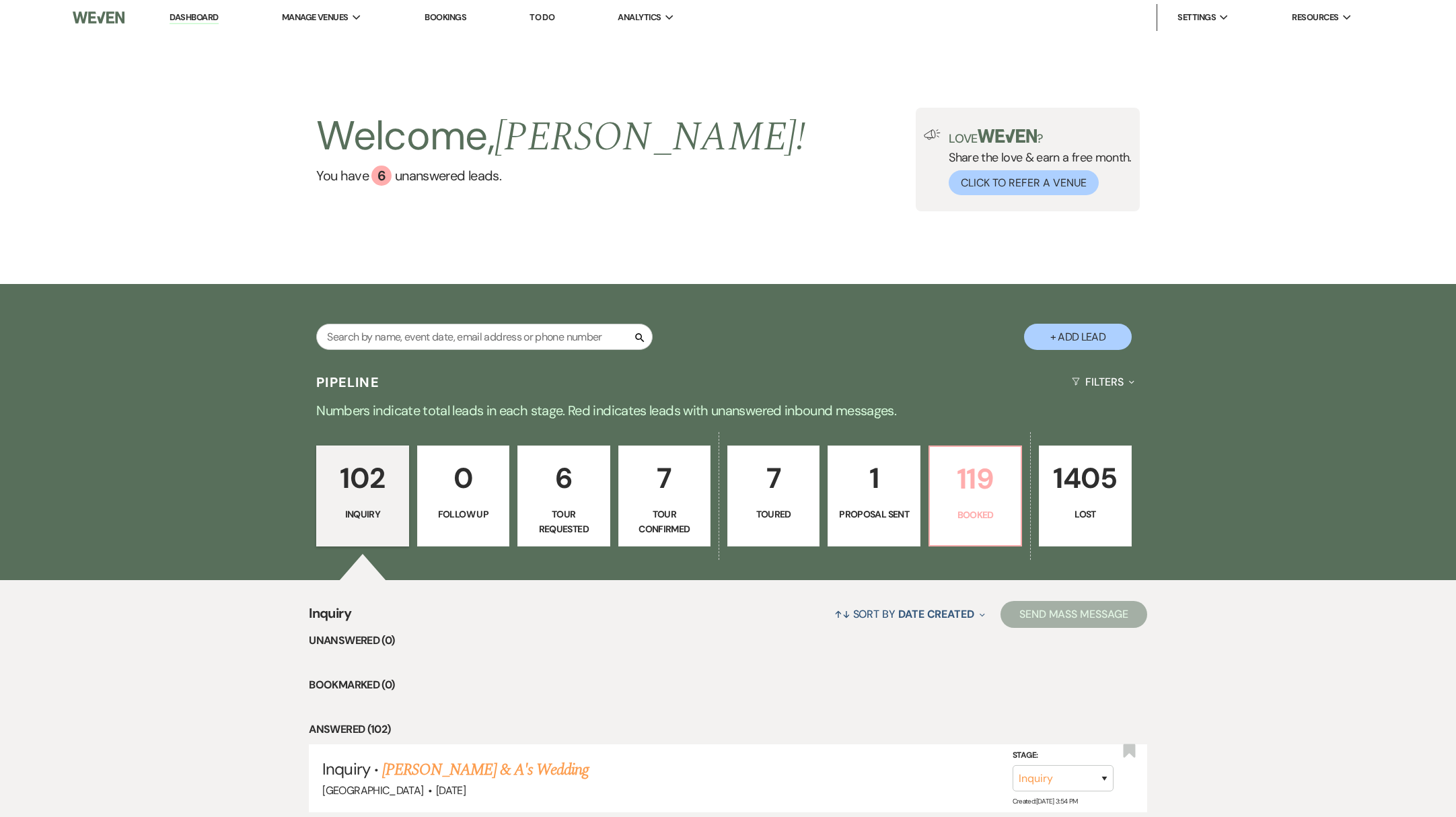
click at [970, 521] on p "Booked" at bounding box center [975, 515] width 75 height 15
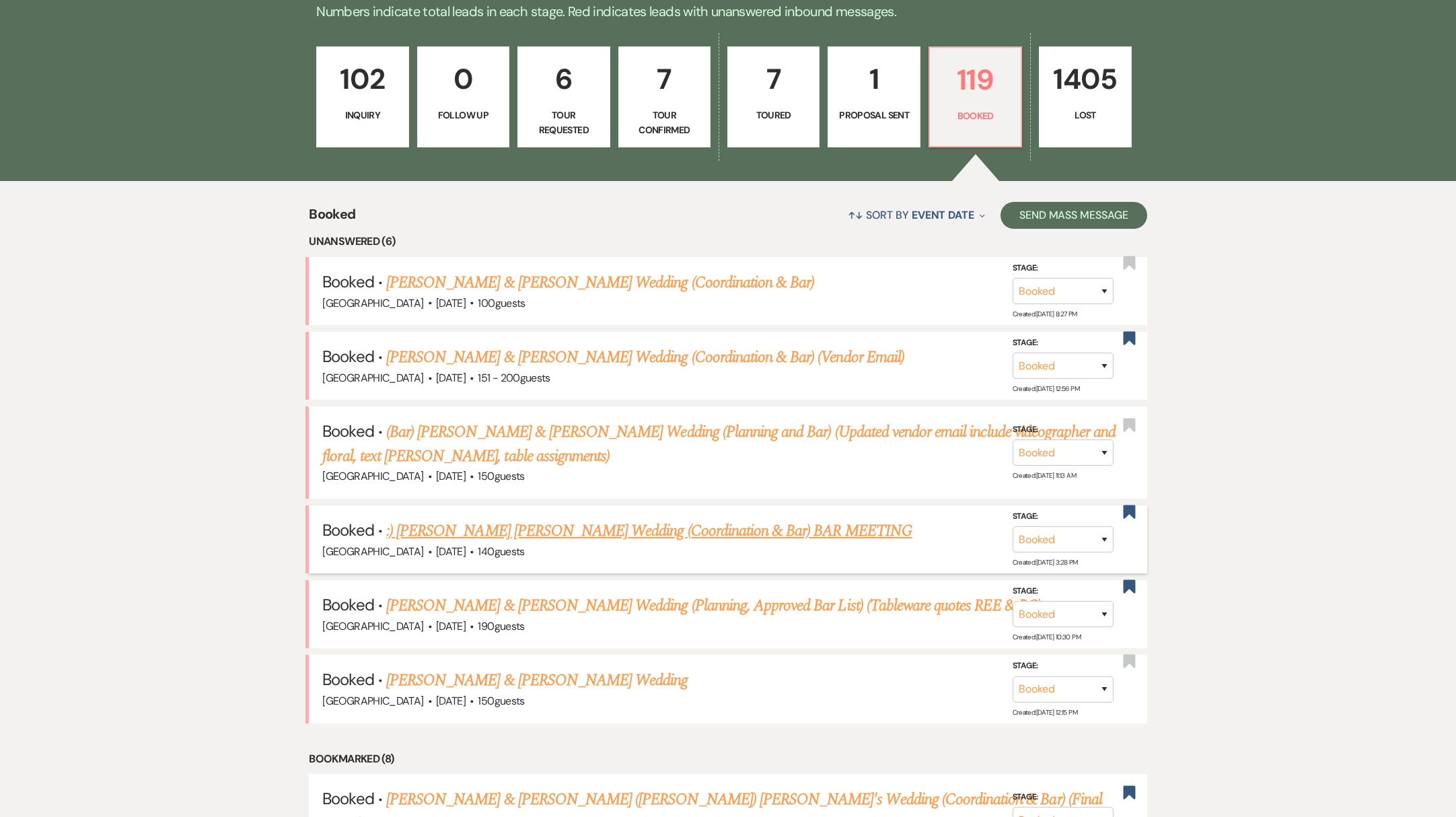
scroll to position [536, 0]
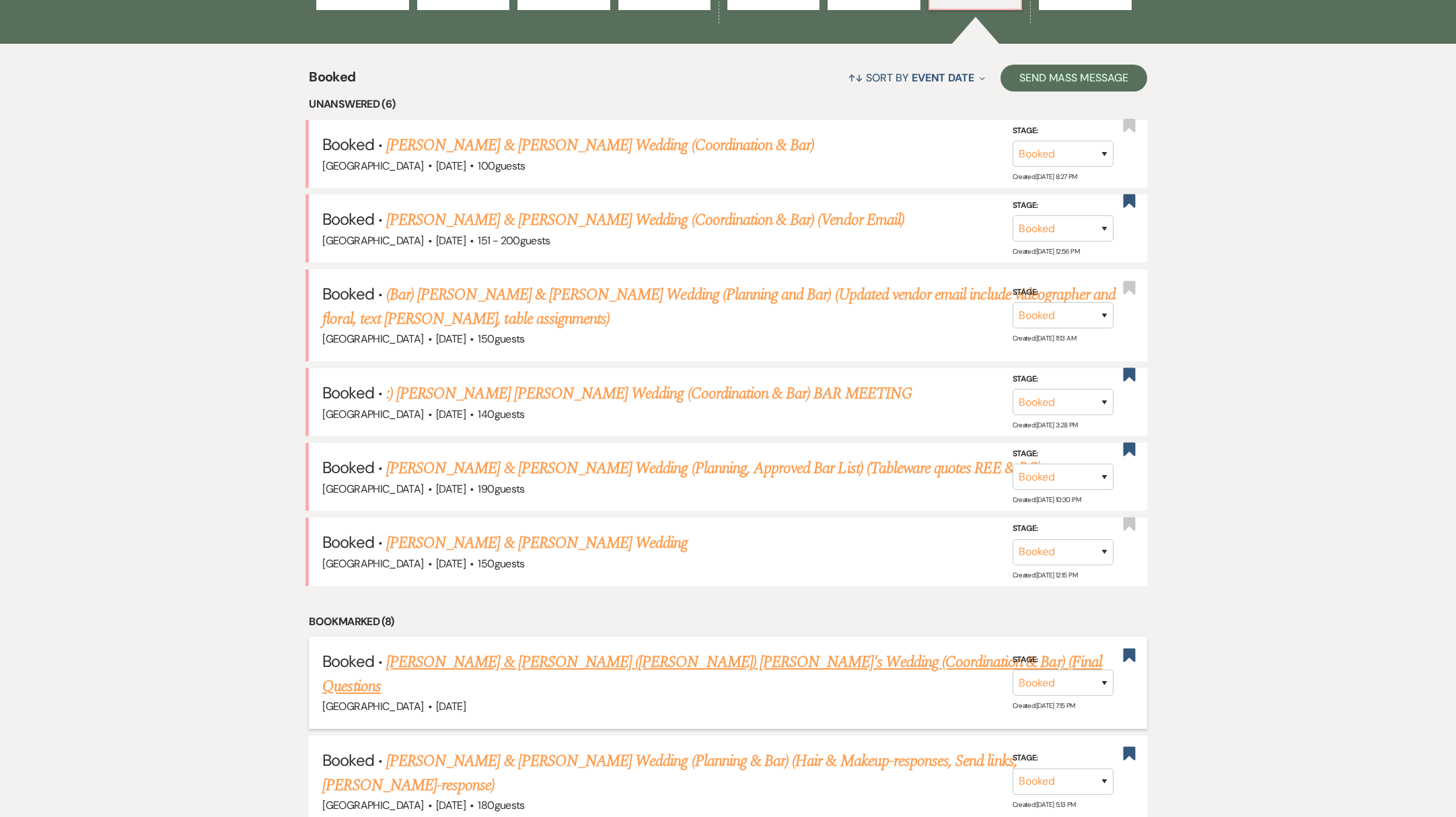
click at [440, 657] on link "[PERSON_NAME] & [PERSON_NAME] ([PERSON_NAME]) [PERSON_NAME]'s Wedding (Coordina…" at bounding box center [711, 674] width 780 height 49
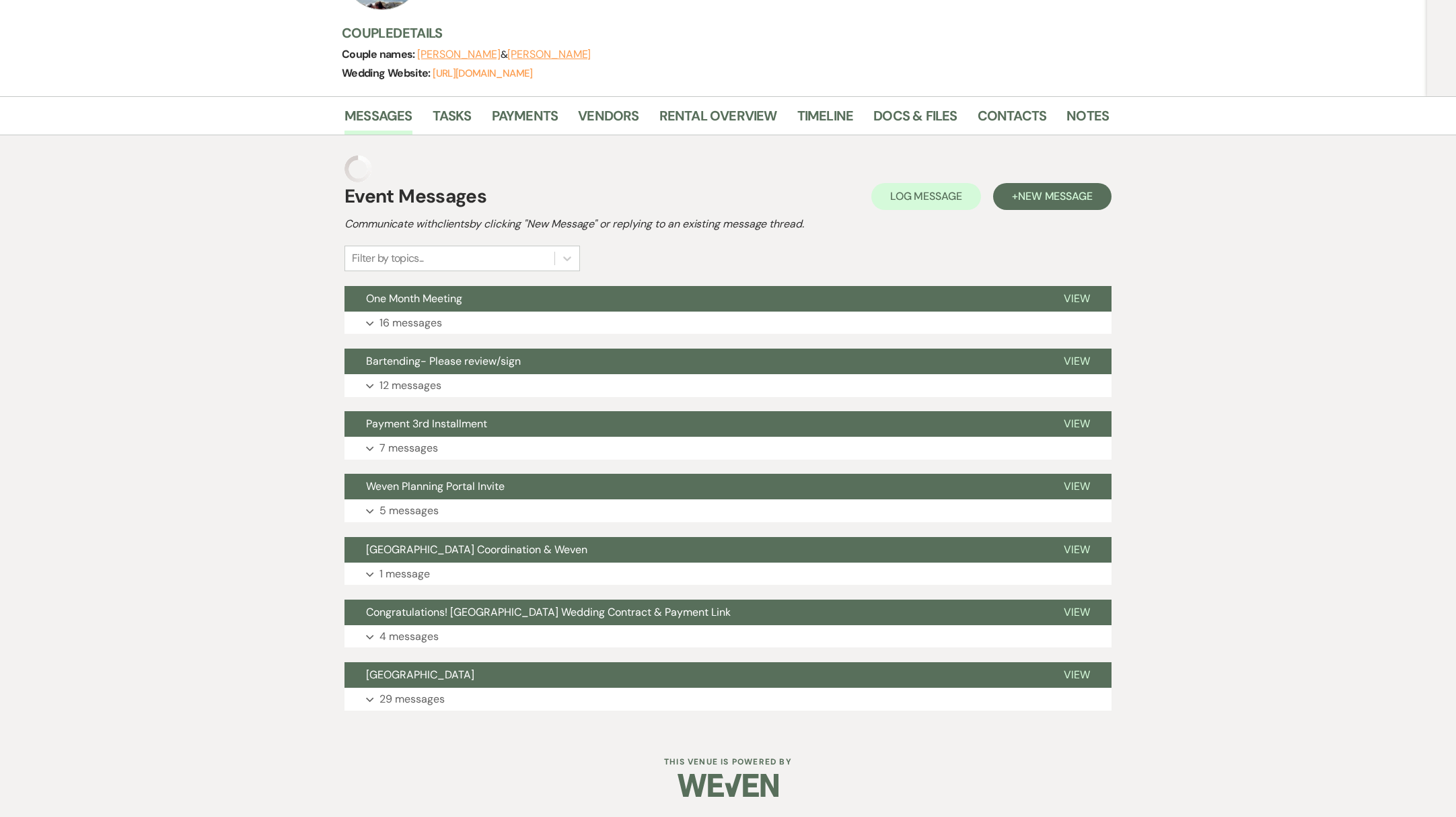
scroll to position [197, 0]
click at [388, 382] on p "12 messages" at bounding box center [410, 386] width 62 height 18
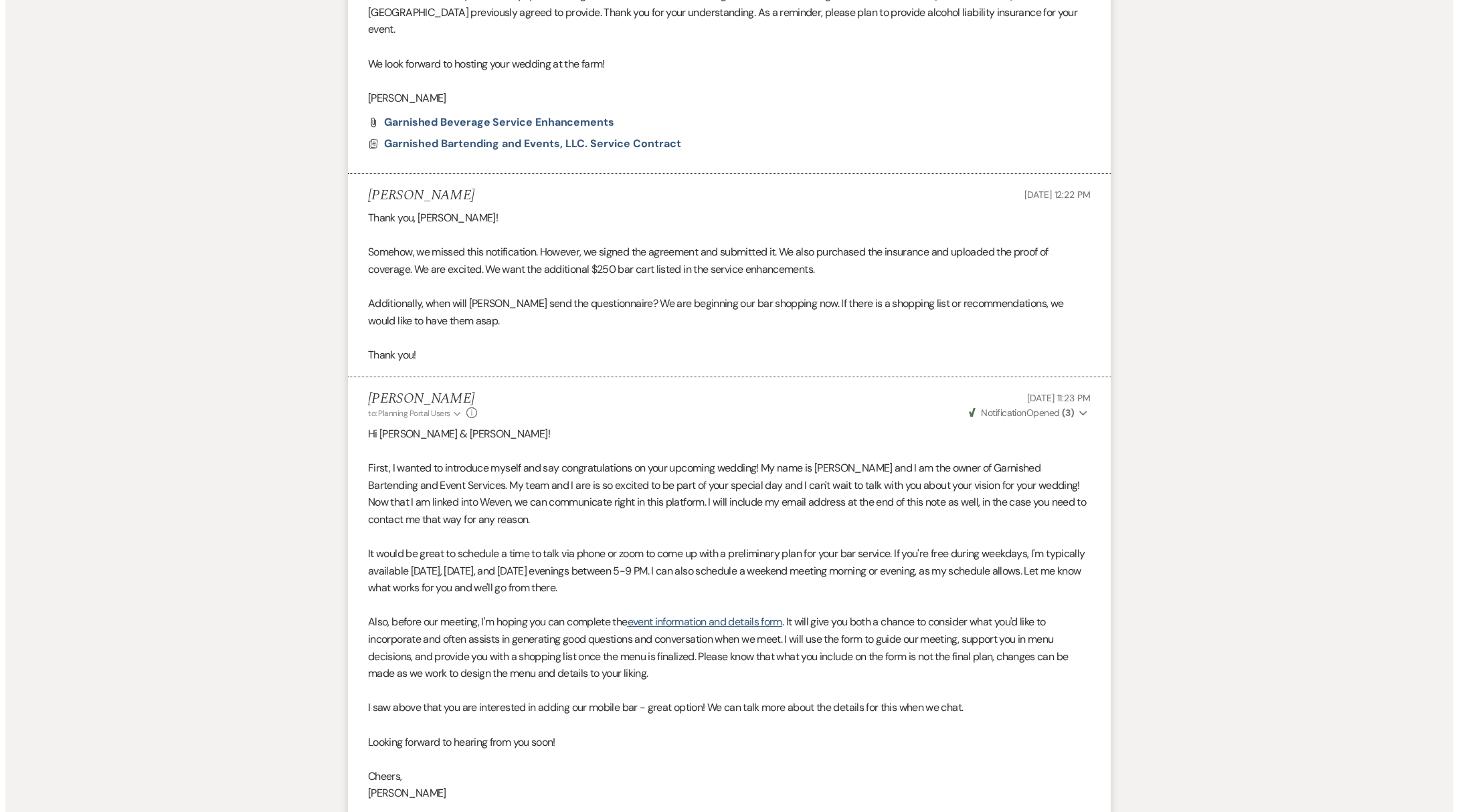
scroll to position [957, 0]
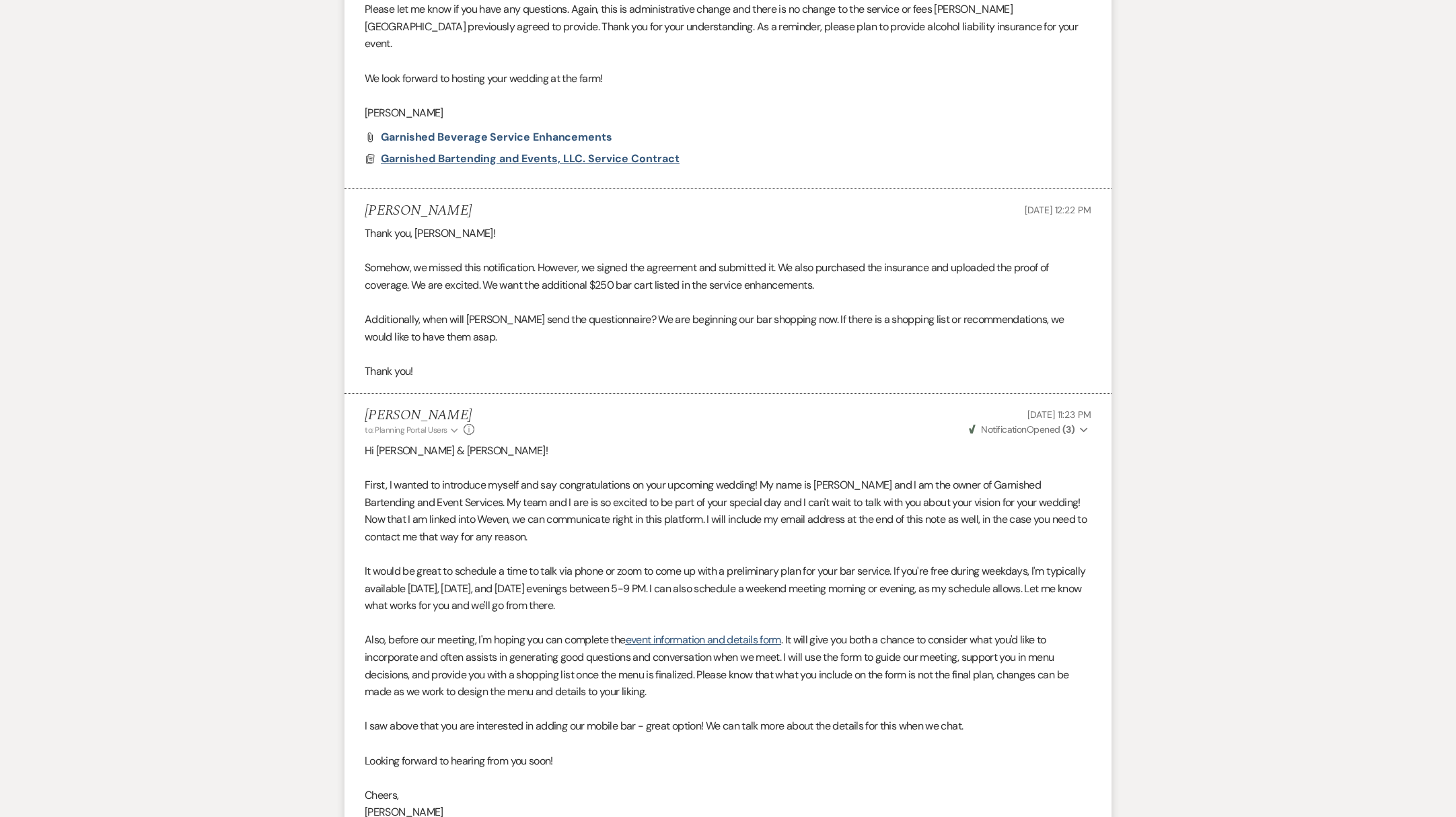
click at [529, 151] on span "Garnished Bartending and Events, LLC. Service Contract" at bounding box center [530, 158] width 298 height 14
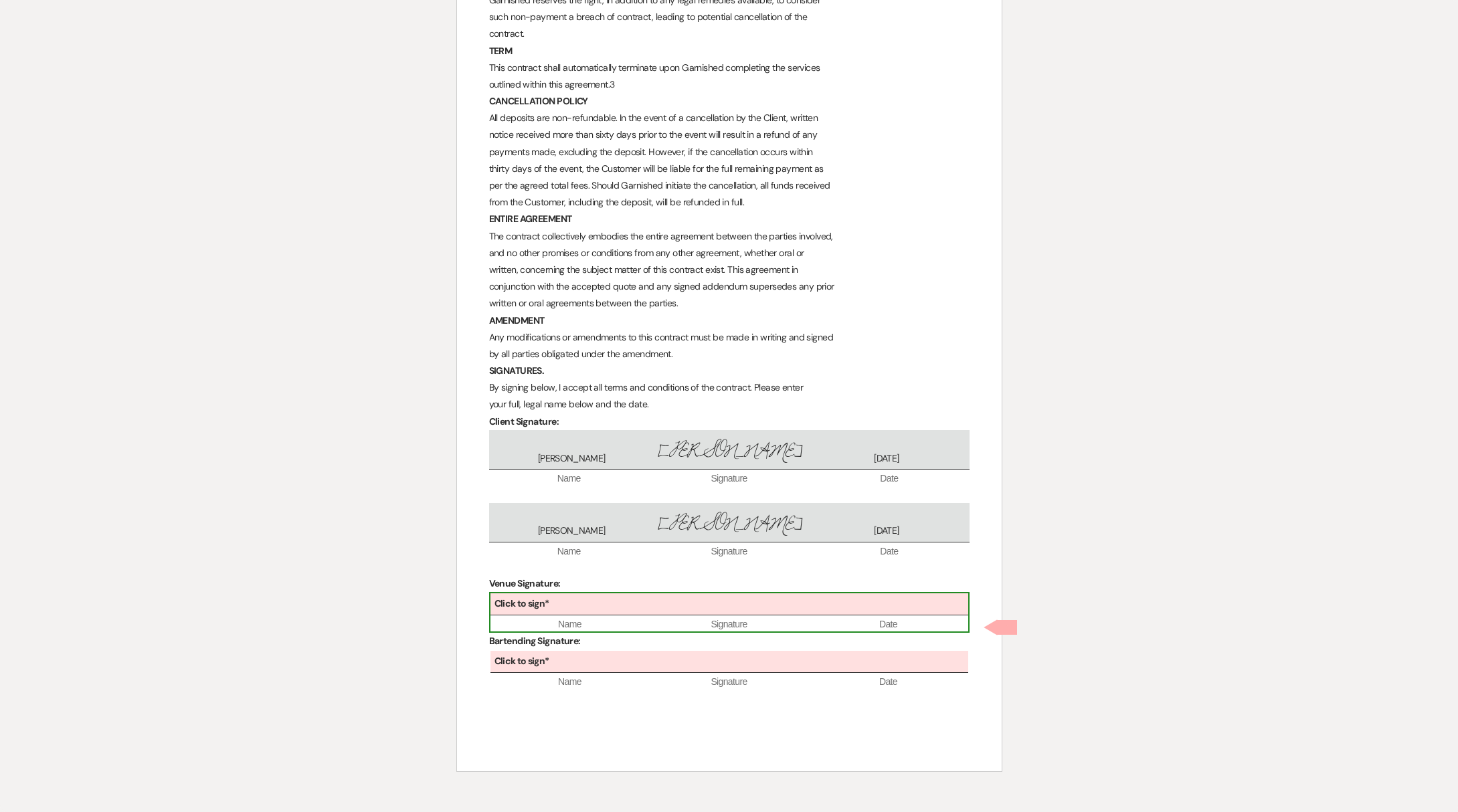
scroll to position [868, 0]
